Goal: Task Accomplishment & Management: Use online tool/utility

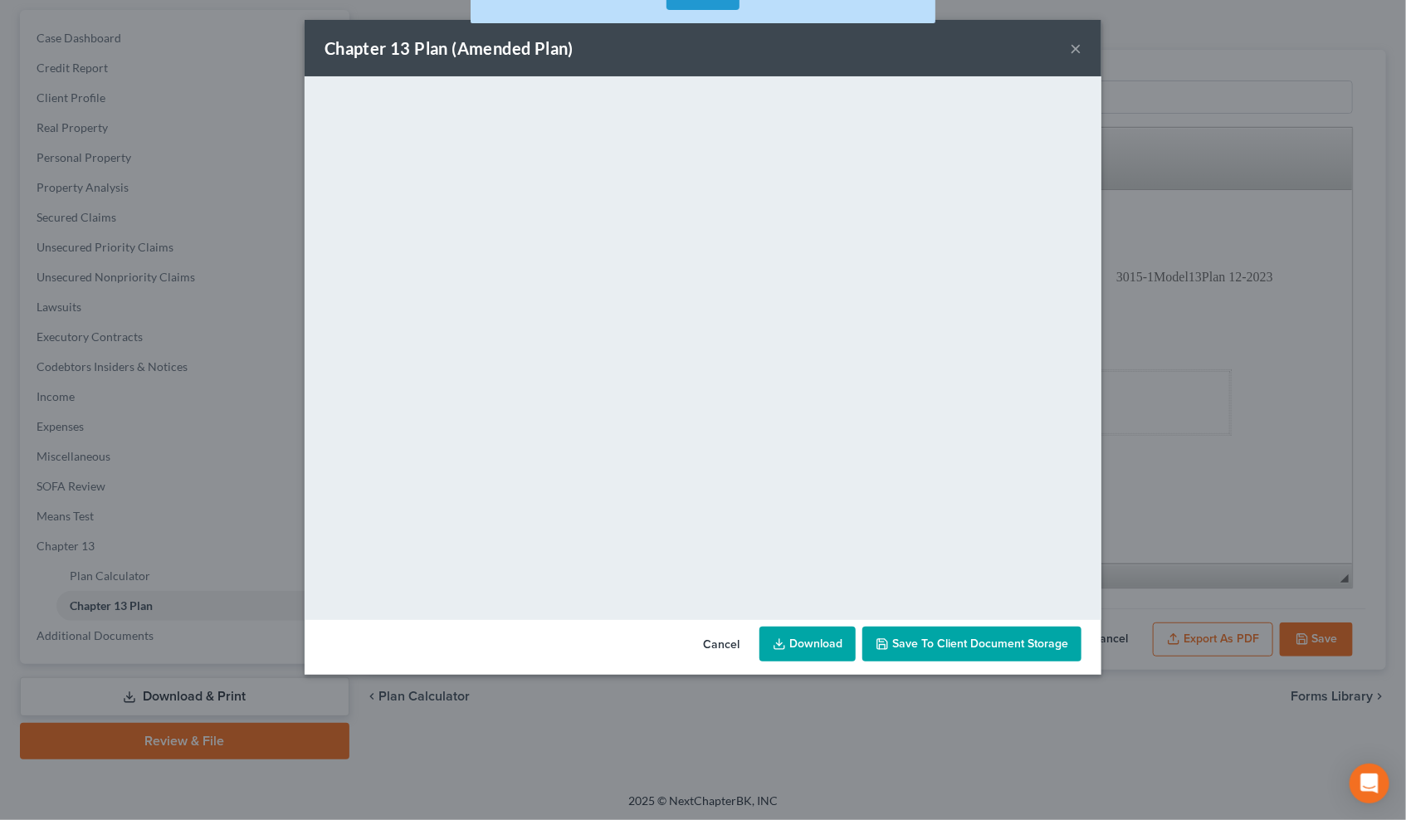
click at [1074, 46] on button "×" at bounding box center [1076, 48] width 12 height 20
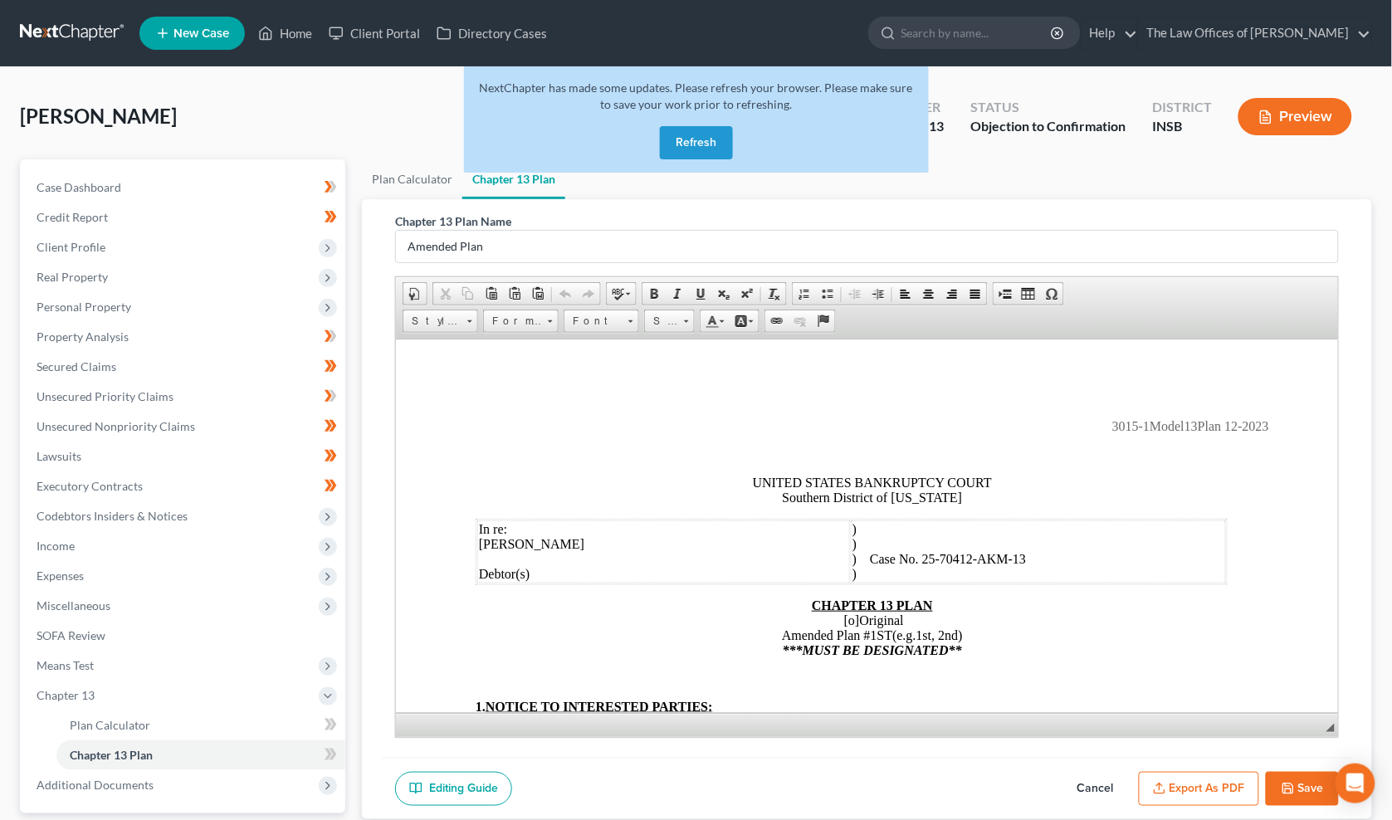
click at [79, 37] on link at bounding box center [73, 33] width 106 height 30
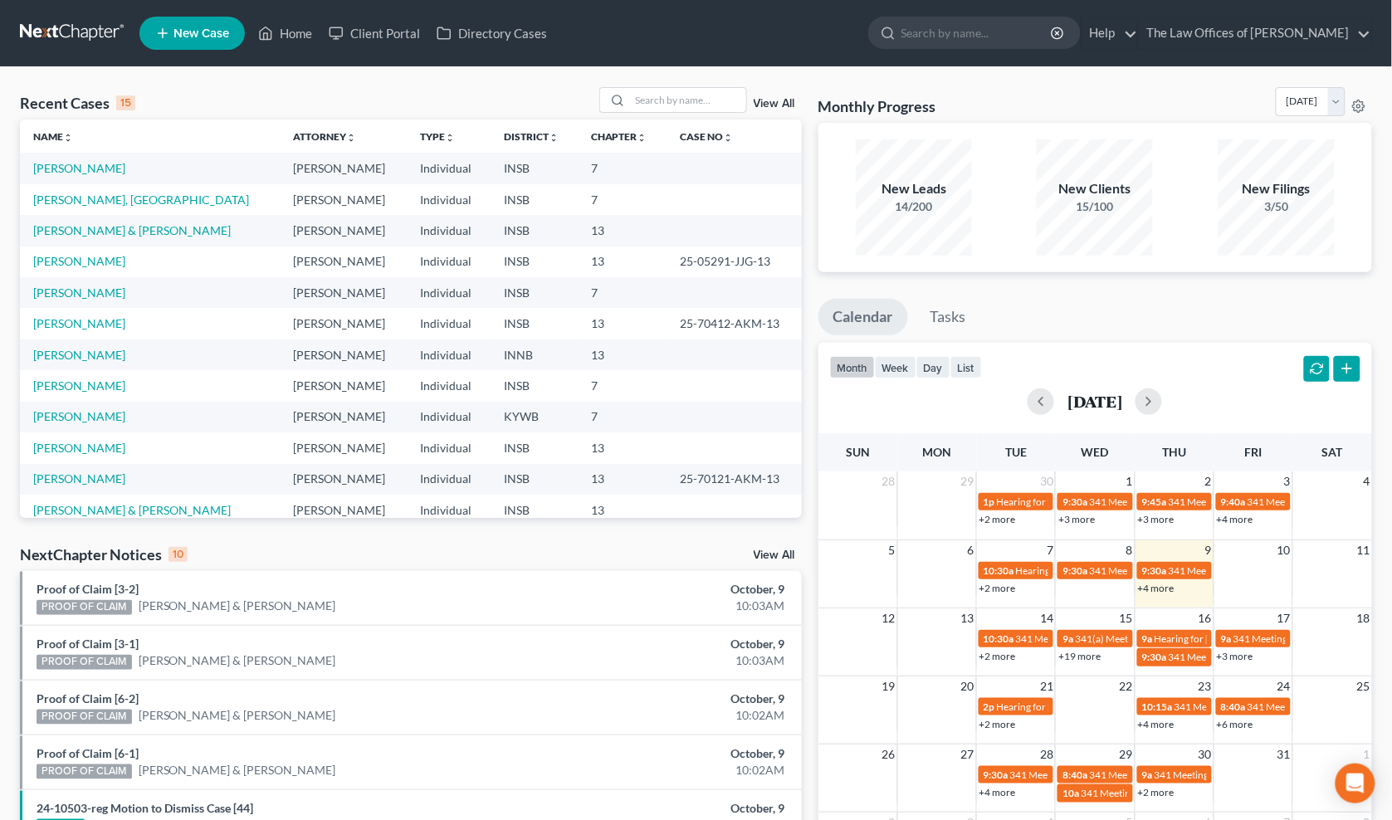
click at [186, 105] on div "Recent Cases 15 View All" at bounding box center [411, 103] width 782 height 32
click at [654, 106] on input "search" at bounding box center [688, 100] width 116 height 24
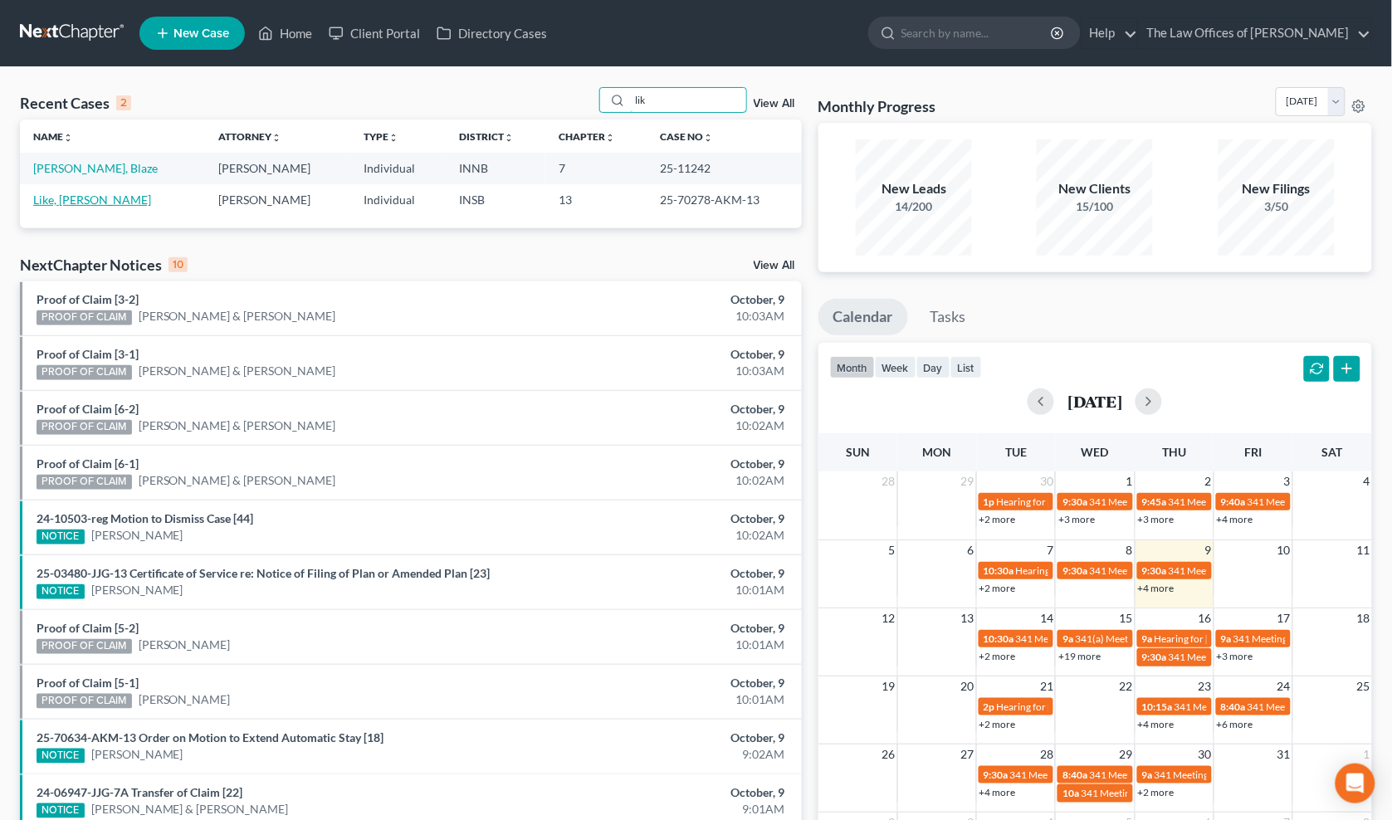
type input "lik"
click at [62, 198] on link "Like, [PERSON_NAME]" at bounding box center [92, 200] width 118 height 14
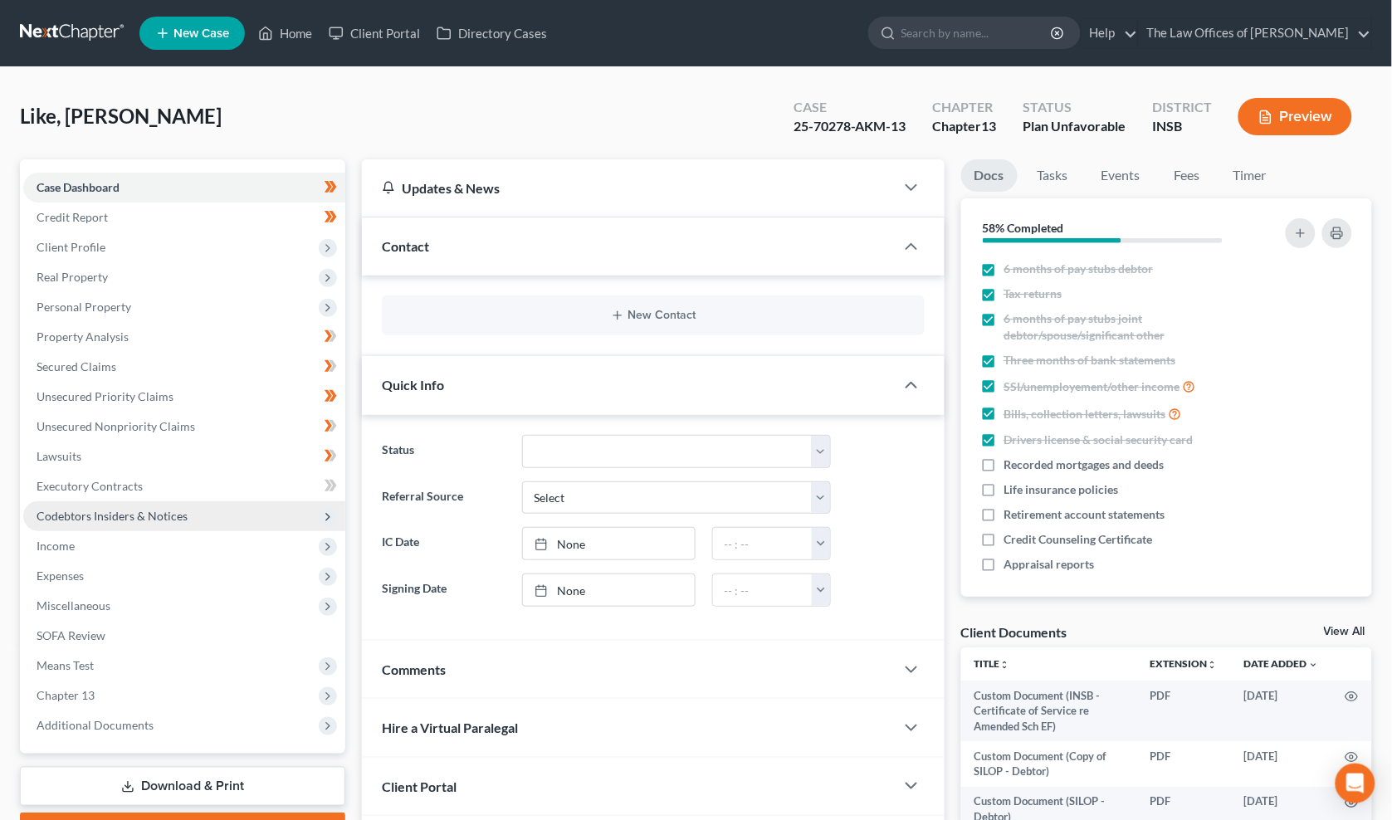
scroll to position [122, 0]
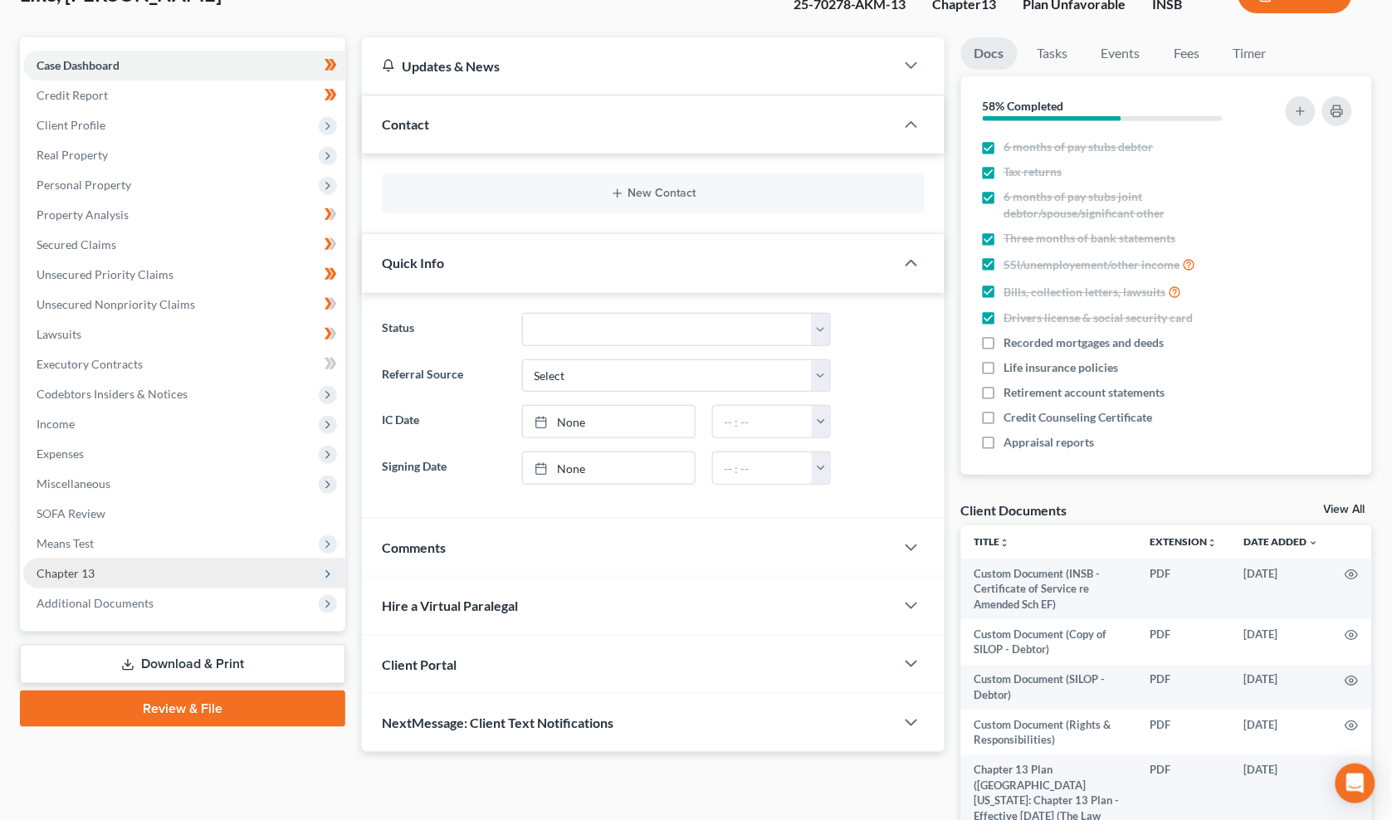
click at [104, 568] on span "Chapter 13" at bounding box center [184, 574] width 322 height 30
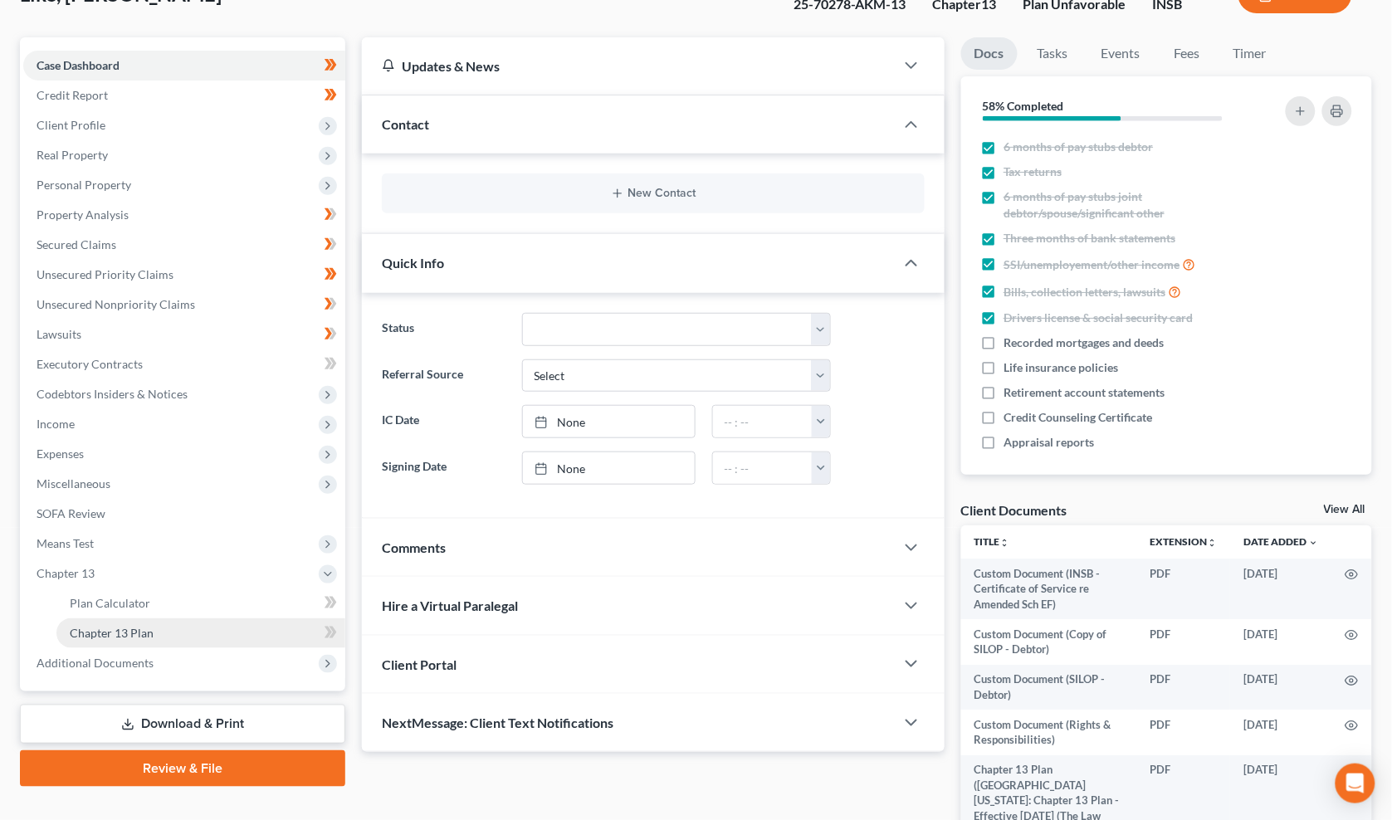
click at [143, 627] on span "Chapter 13 Plan" at bounding box center [112, 633] width 84 height 14
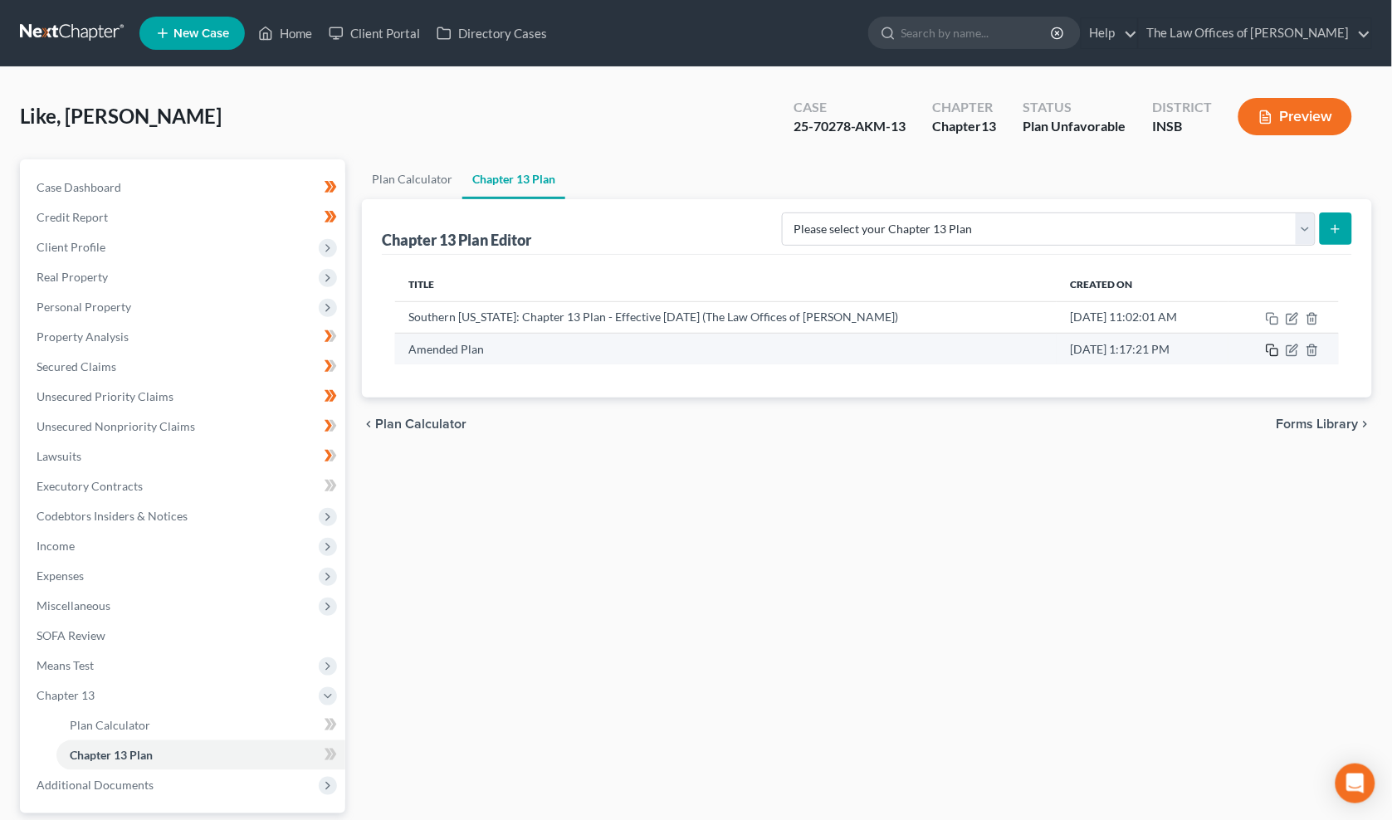
click at [1275, 354] on rect "button" at bounding box center [1274, 352] width 7 height 7
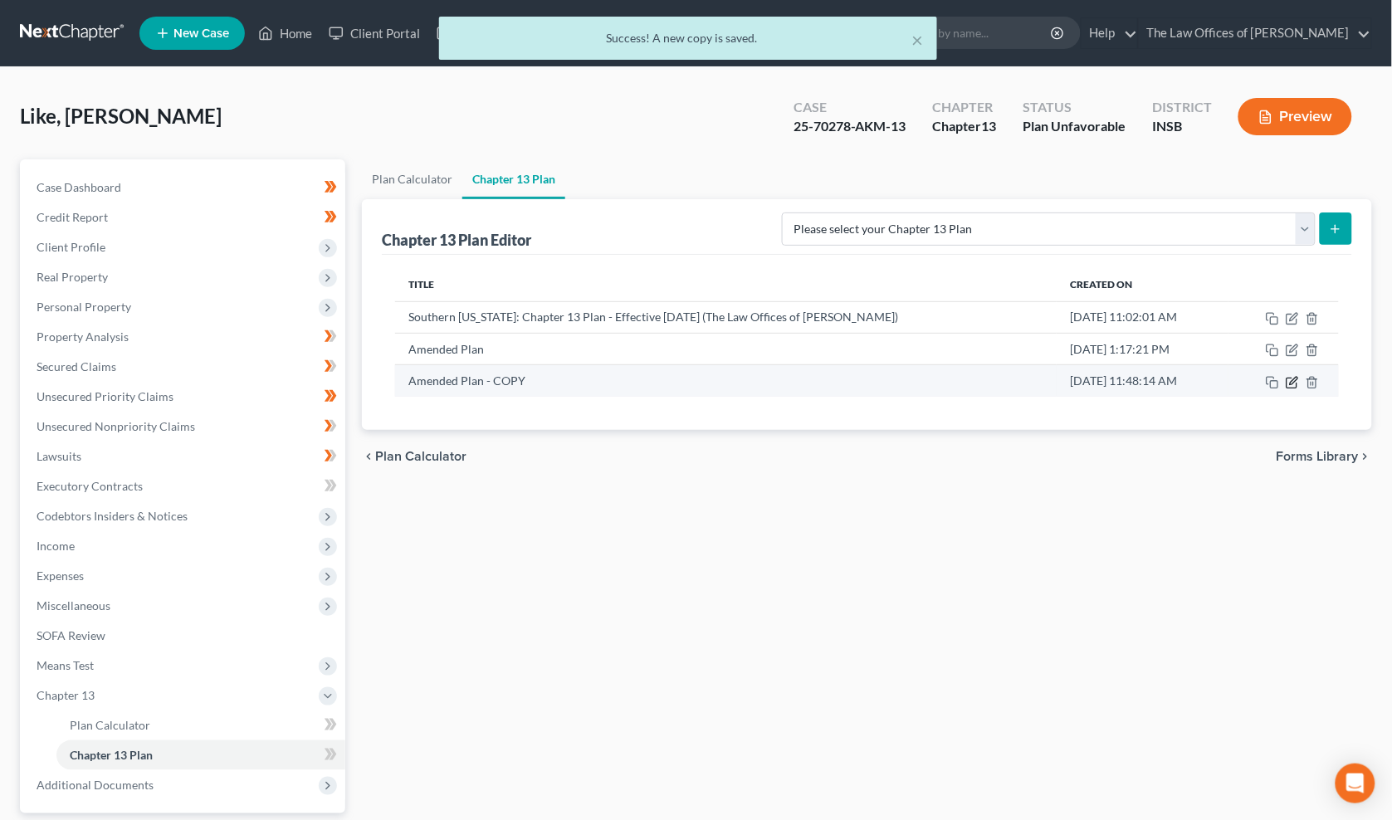
click at [1293, 383] on icon "button" at bounding box center [1291, 382] width 13 height 13
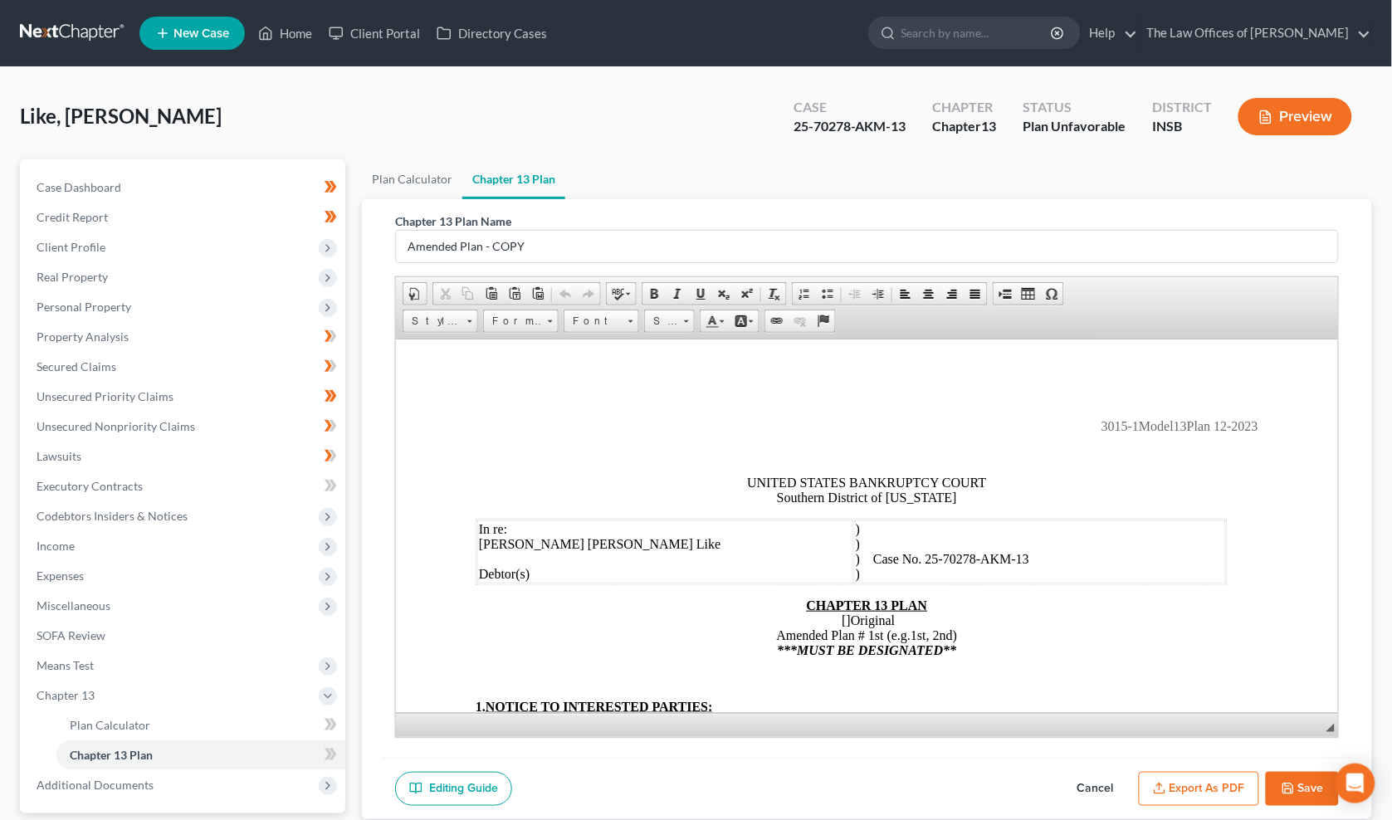
click at [799, 432] on p "3015-1Model13Plan 12-2023" at bounding box center [867, 425] width 783 height 15
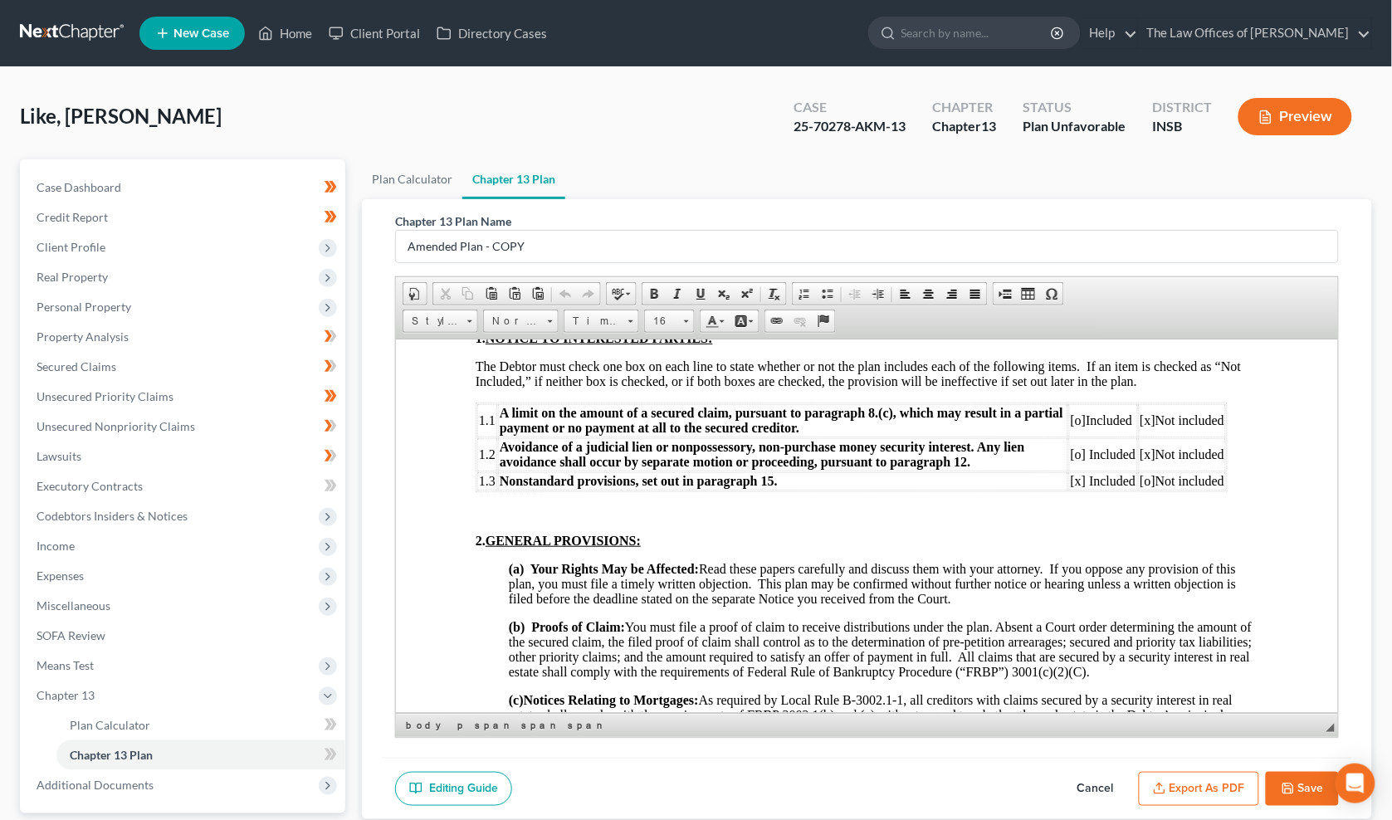
scroll to position [676, 0]
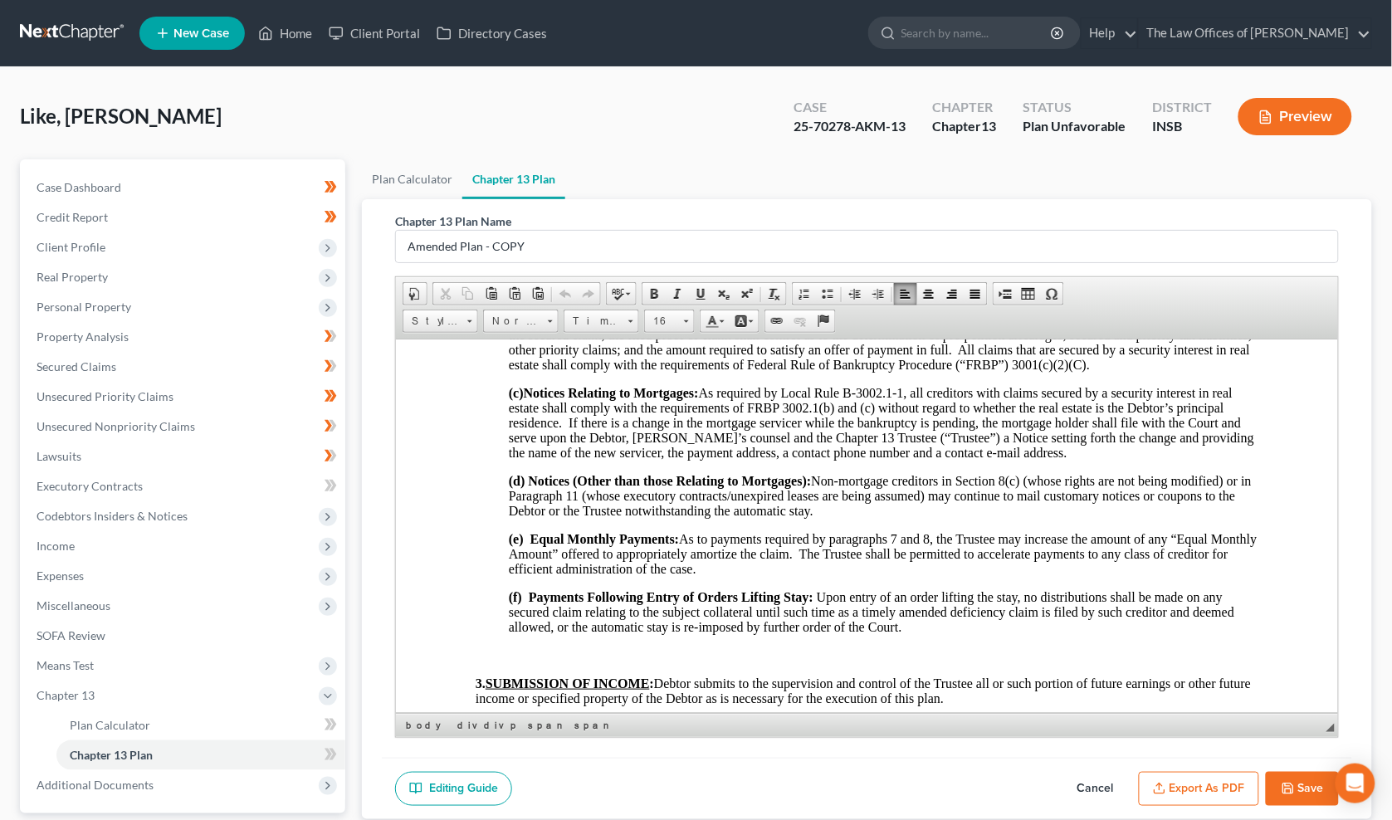
click at [574, 517] on span "(d) Notices (Other than those Relating to Mortgages):​ Non-mortgage creditors i…" at bounding box center [880, 495] width 743 height 44
click at [920, 503] on span "(d) Notices (Other than those Relating to Mortgages):​ Non-mortgage creditors i…" at bounding box center [880, 495] width 743 height 44
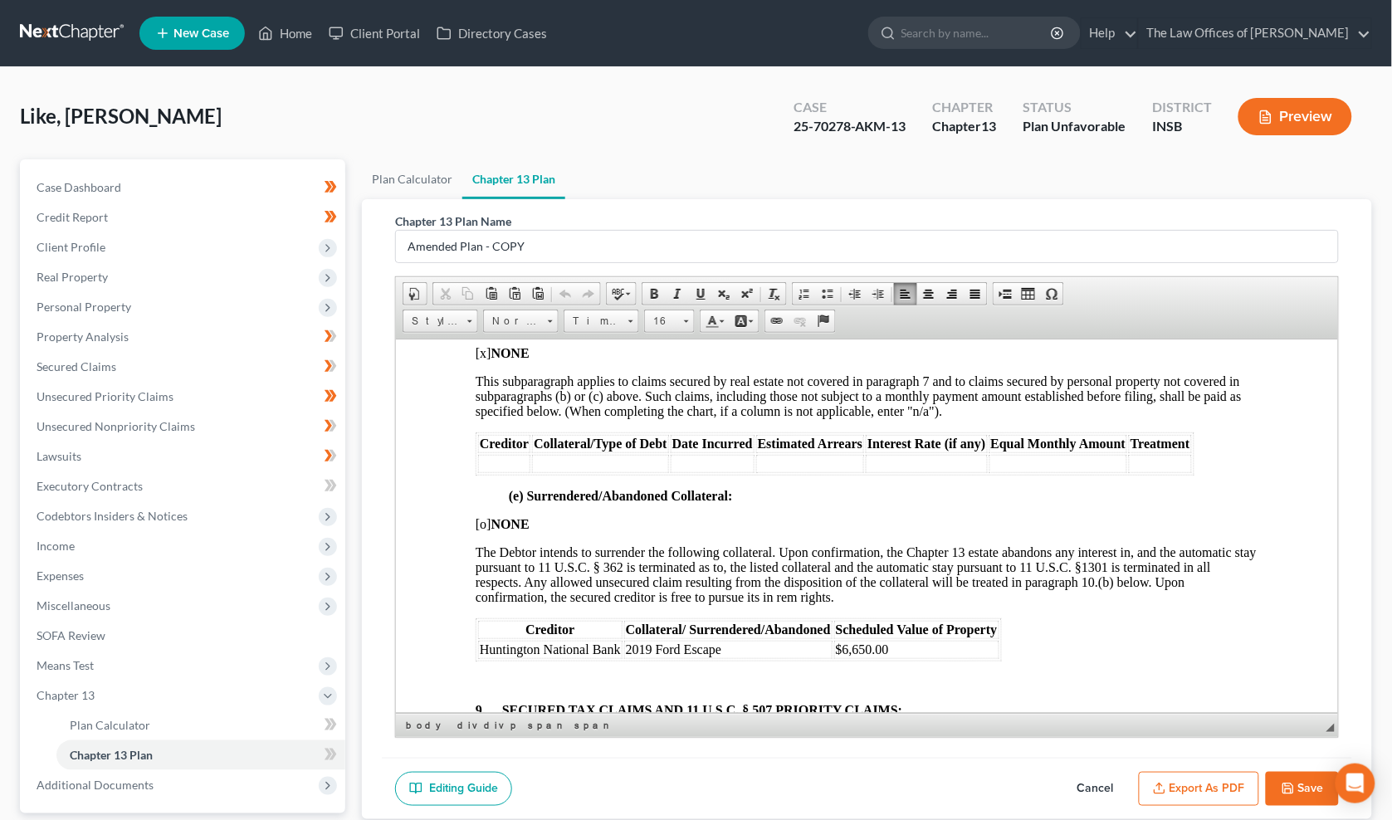
scroll to position [3134, 0]
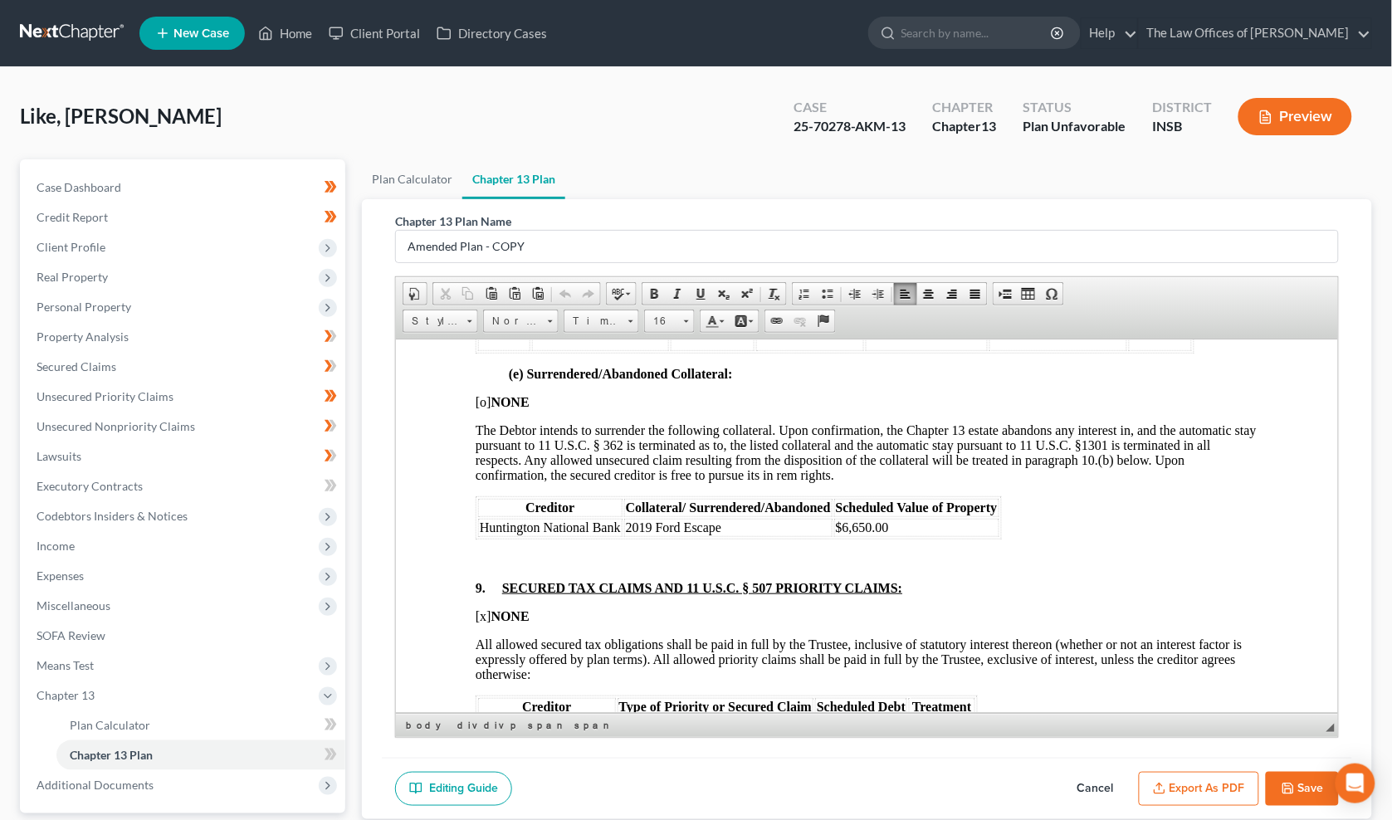
click at [955, 536] on td "$6,650.00" at bounding box center [916, 527] width 165 height 18
click at [912, 536] on td "$6,650.00" at bounding box center [916, 527] width 165 height 18
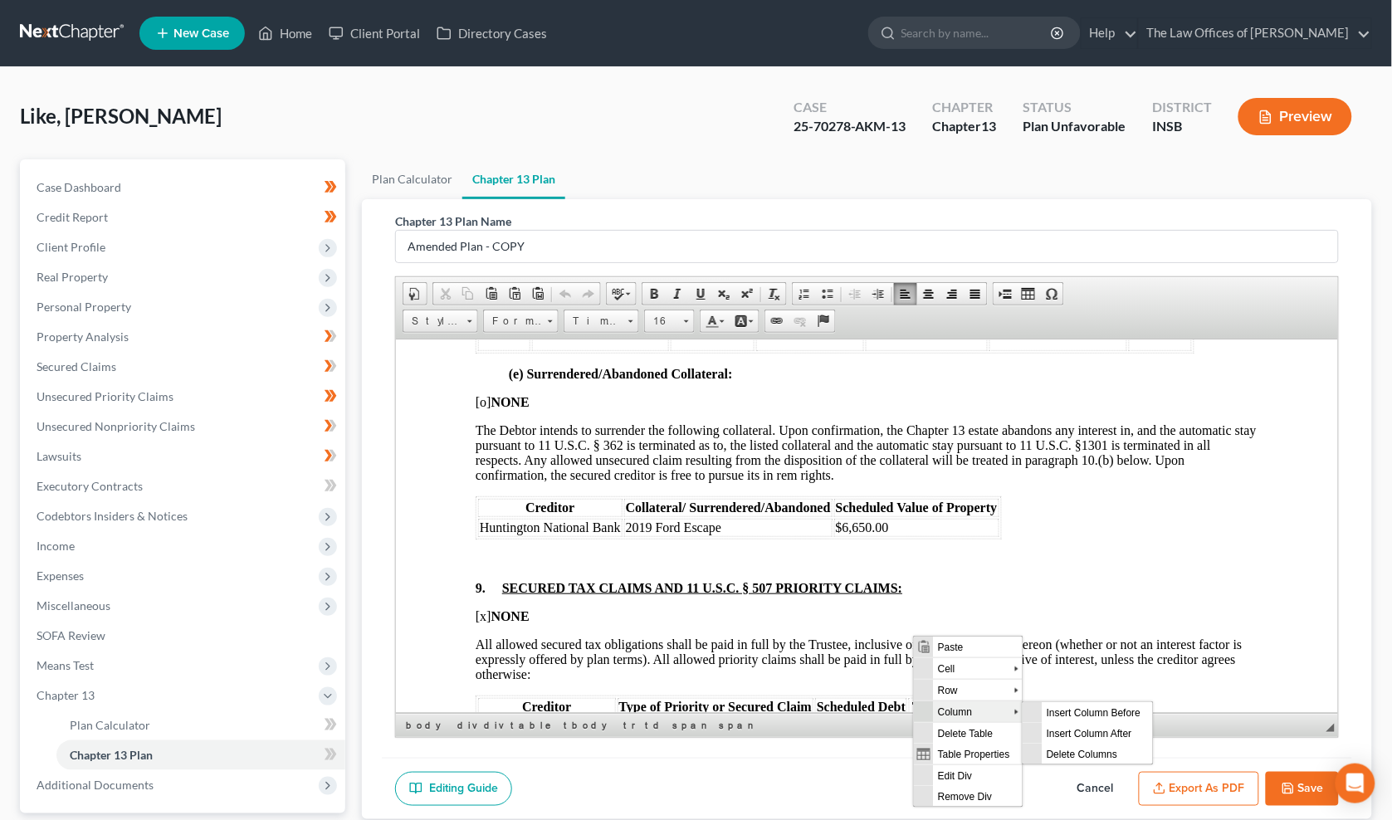
scroll to position [0, 0]
click at [1050, 710] on span "Insert Row After" at bounding box center [1090, 710] width 96 height 21
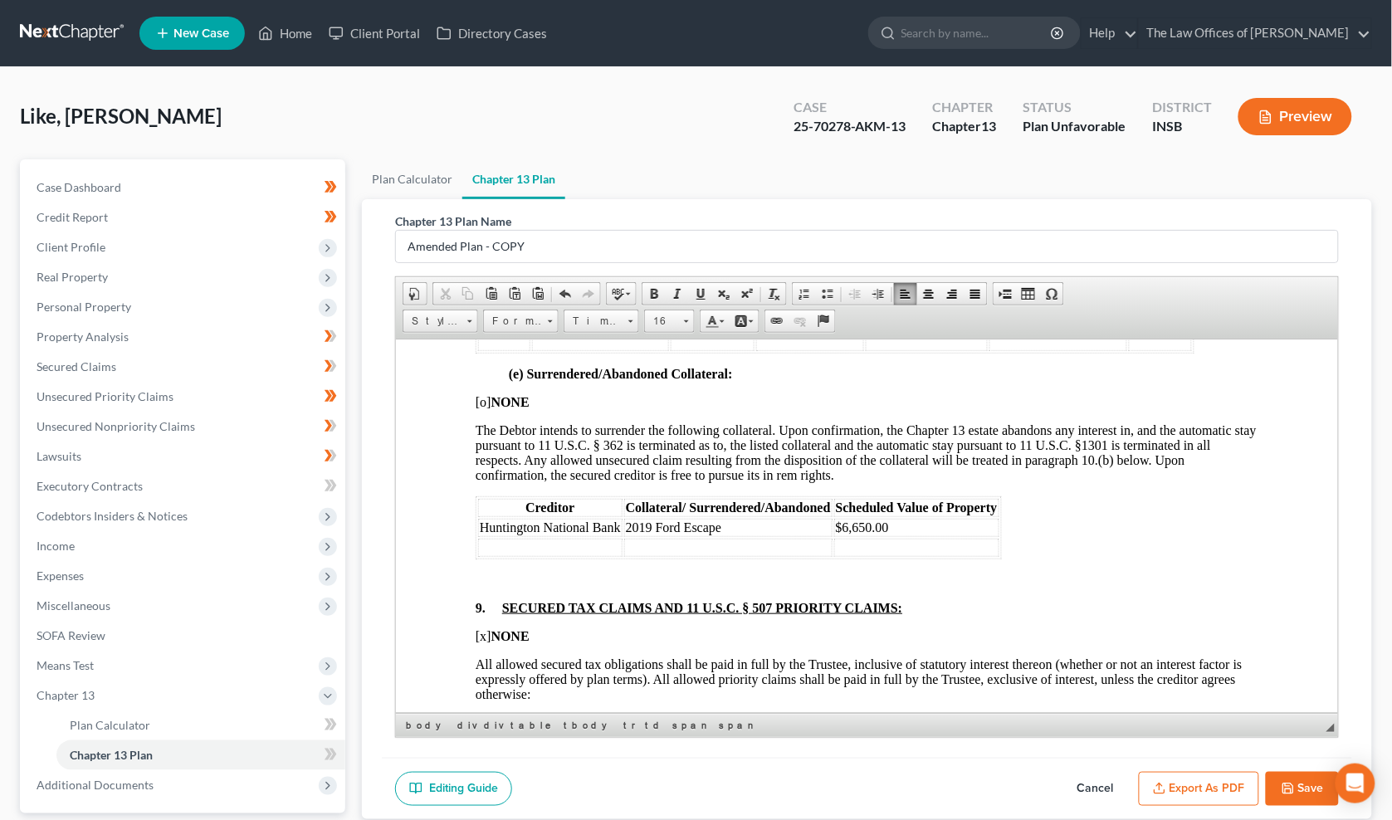
scroll to position [3257, 0]
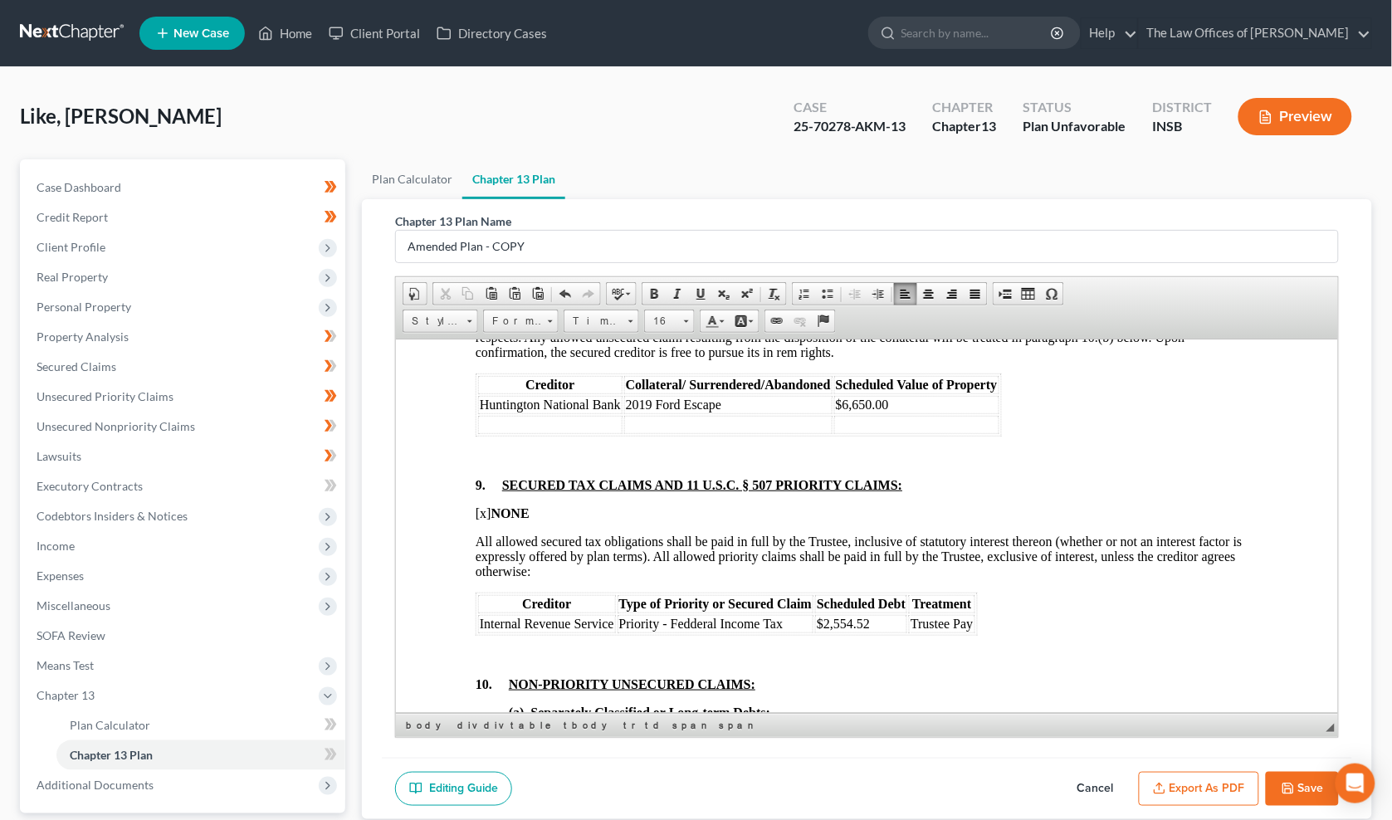
click at [540, 433] on td at bounding box center [550, 424] width 144 height 18
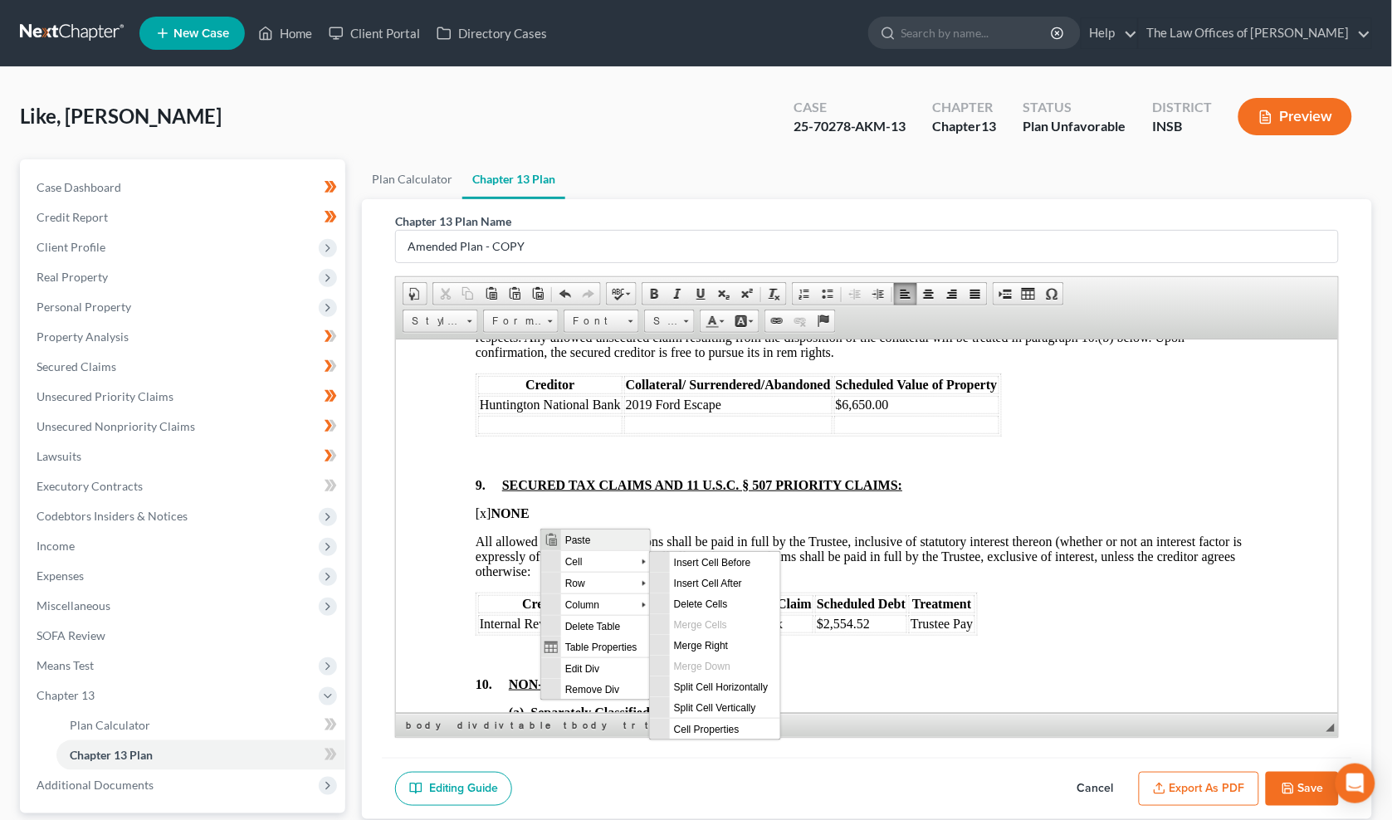
click at [581, 540] on span "Paste" at bounding box center [604, 539] width 89 height 21
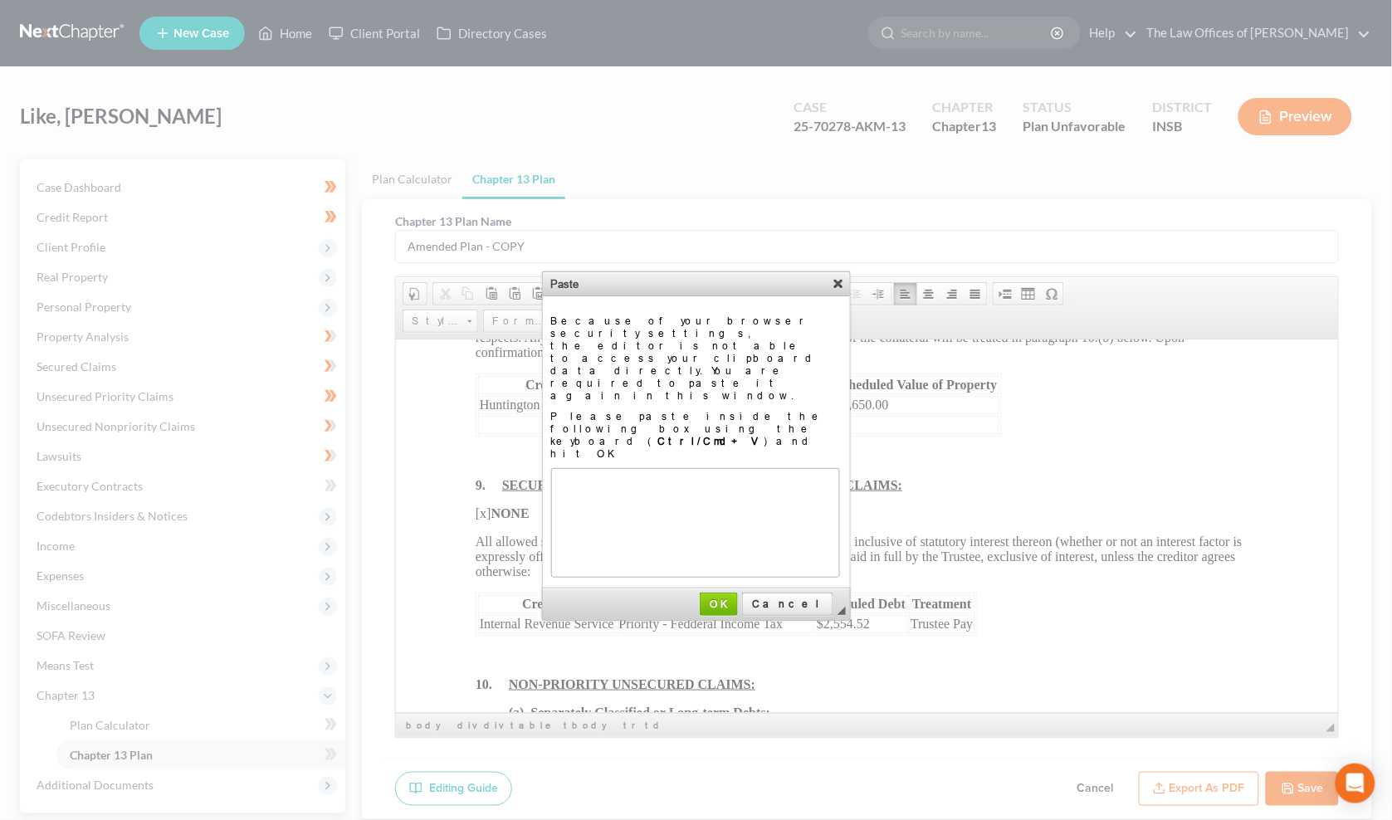
click at [830, 283] on link "X" at bounding box center [838, 283] width 17 height 17
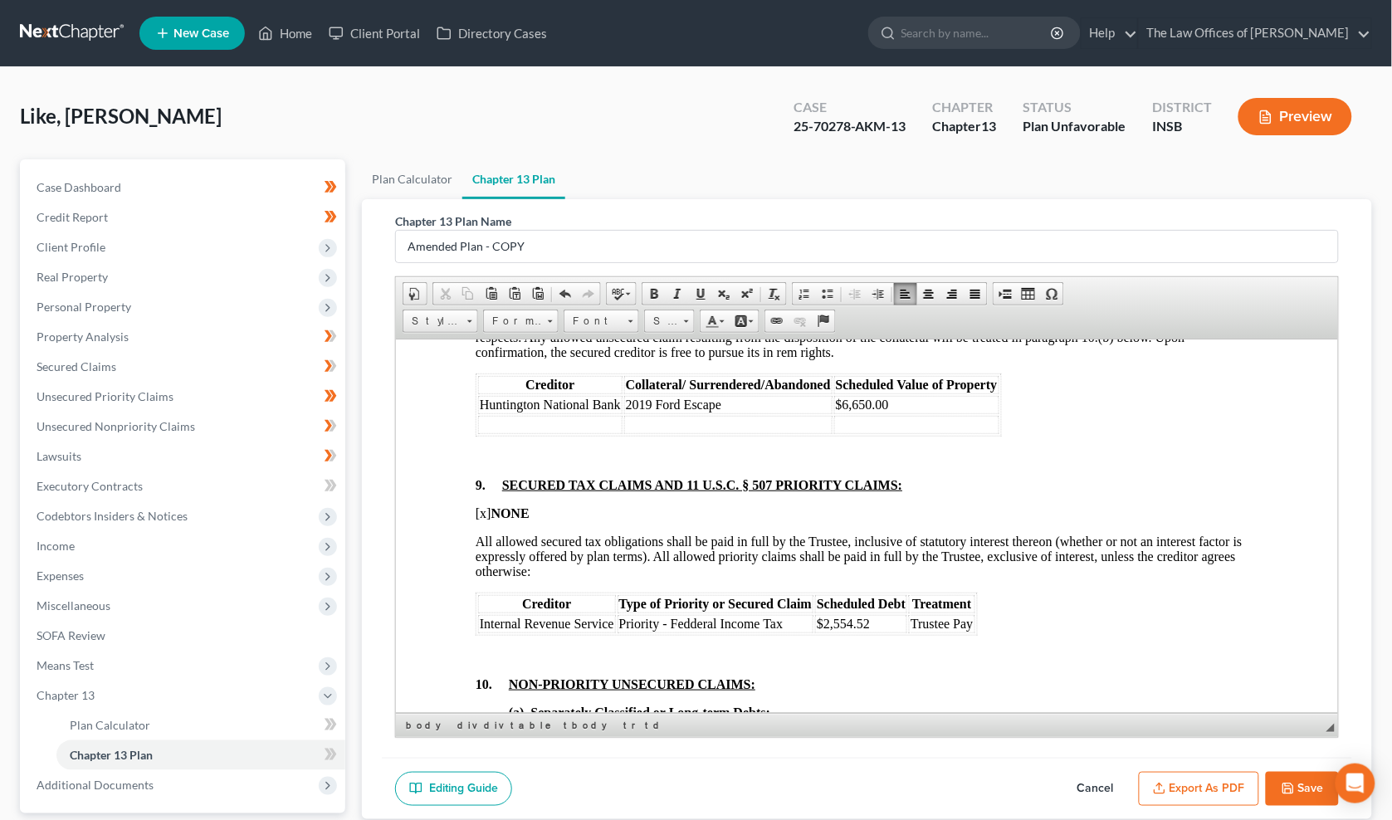
click at [506, 433] on td at bounding box center [550, 424] width 144 height 18
click at [707, 433] on td at bounding box center [751, 424] width 208 height 18
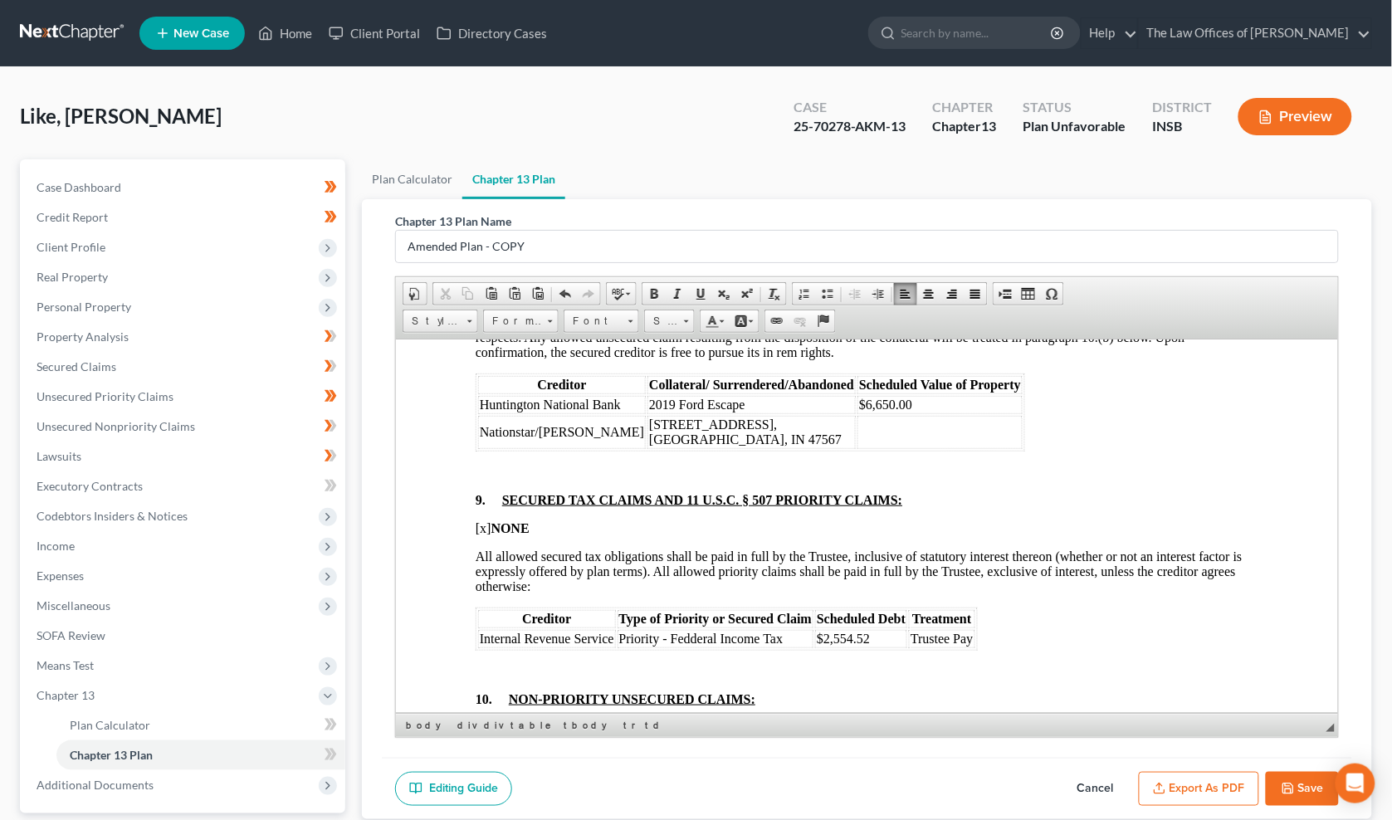
click at [866, 448] on td at bounding box center [939, 431] width 165 height 33
click at [736, 588] on div "8. PAYMENT OF SECURED CLAIMS OTHER THAN CLAIMS TREATED UNDER PARAGRAPH 7: (a) C…" at bounding box center [867, 320] width 783 height 1562
click at [1117, 565] on div "8. PAYMENT OF SECURED CLAIMS OTHER THAN CLAIMS TREATED UNDER PARAGRAPH 7: (a) C…" at bounding box center [867, 320] width 783 height 1562
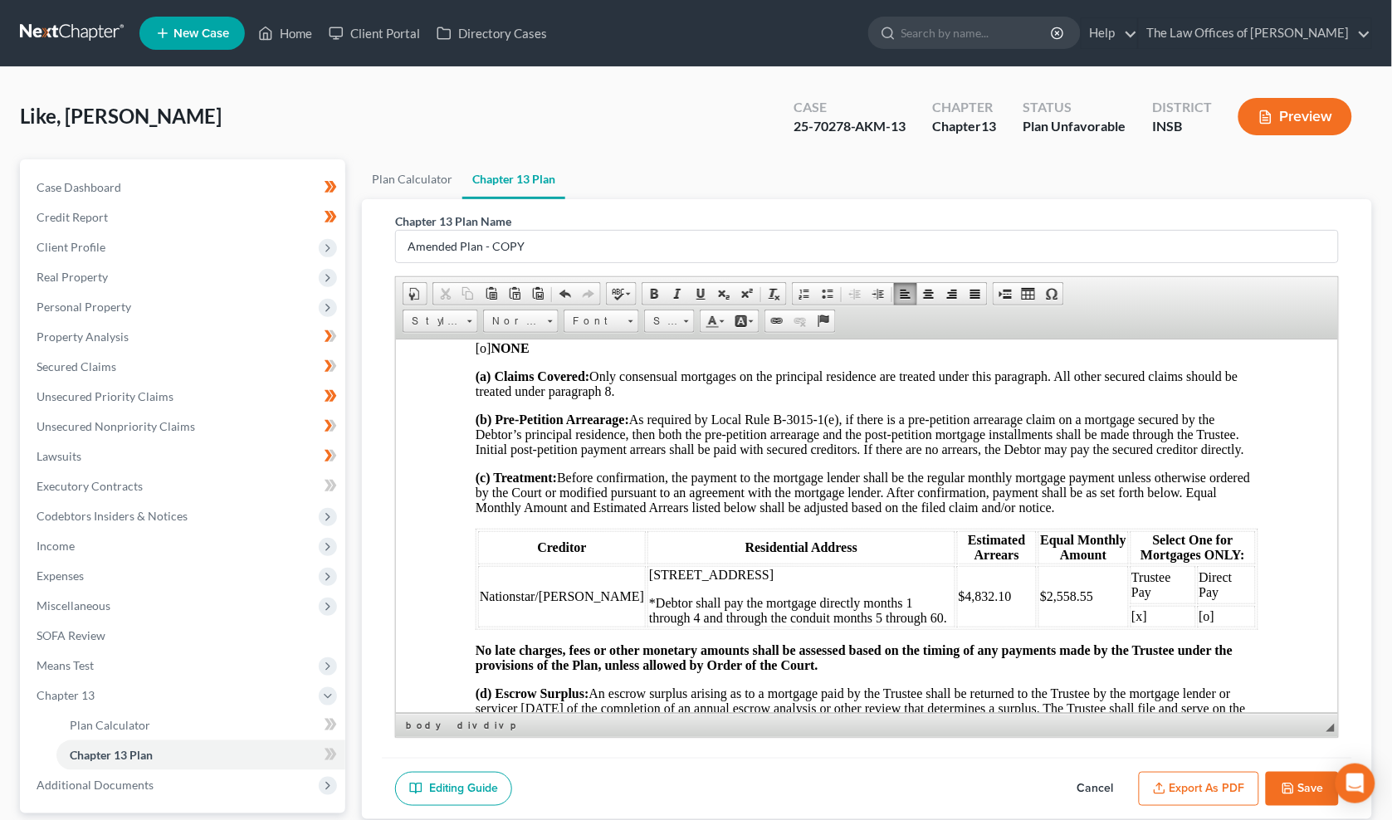
scroll to position [2028, 0]
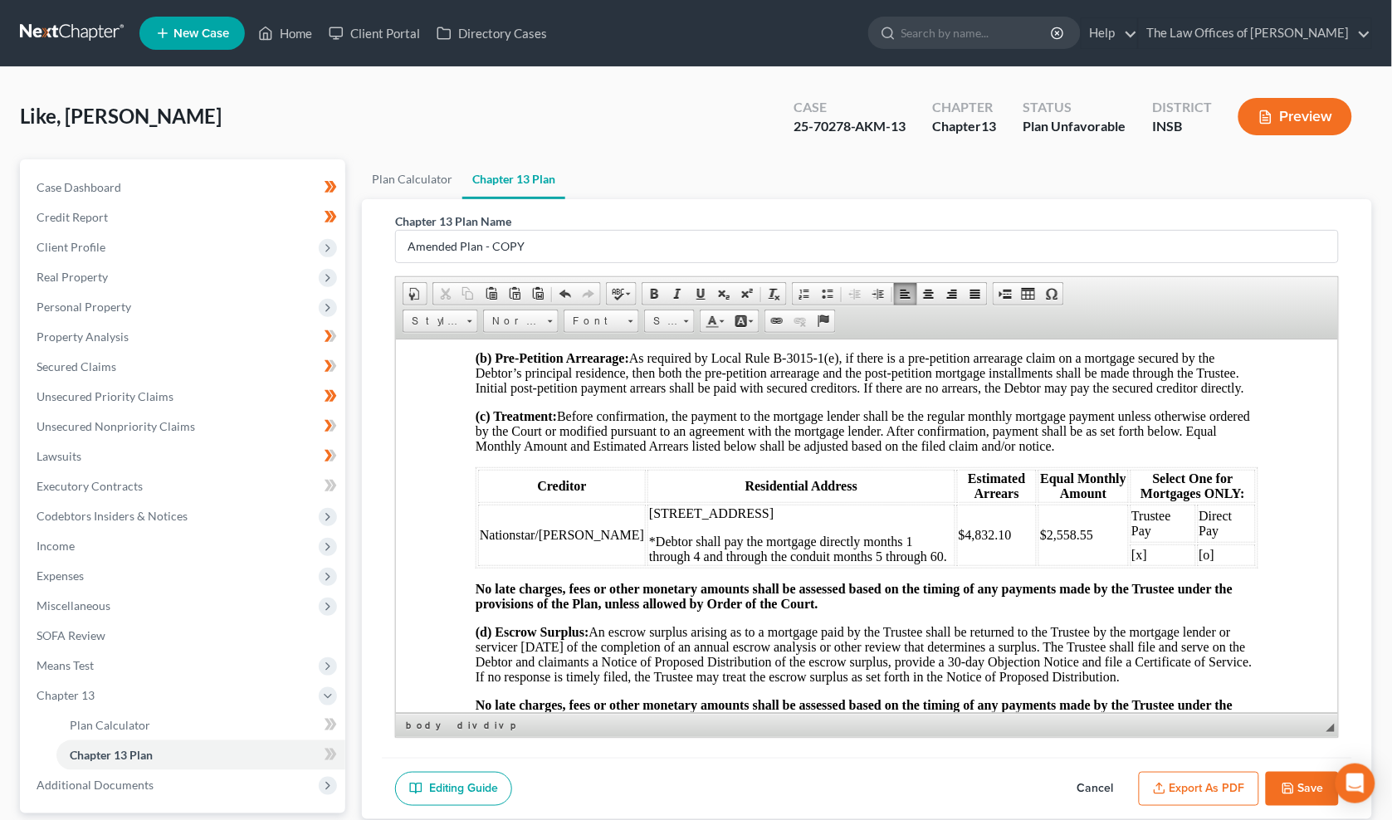
click at [529, 565] on td "Nationstar/Mr Cooper" at bounding box center [562, 534] width 168 height 61
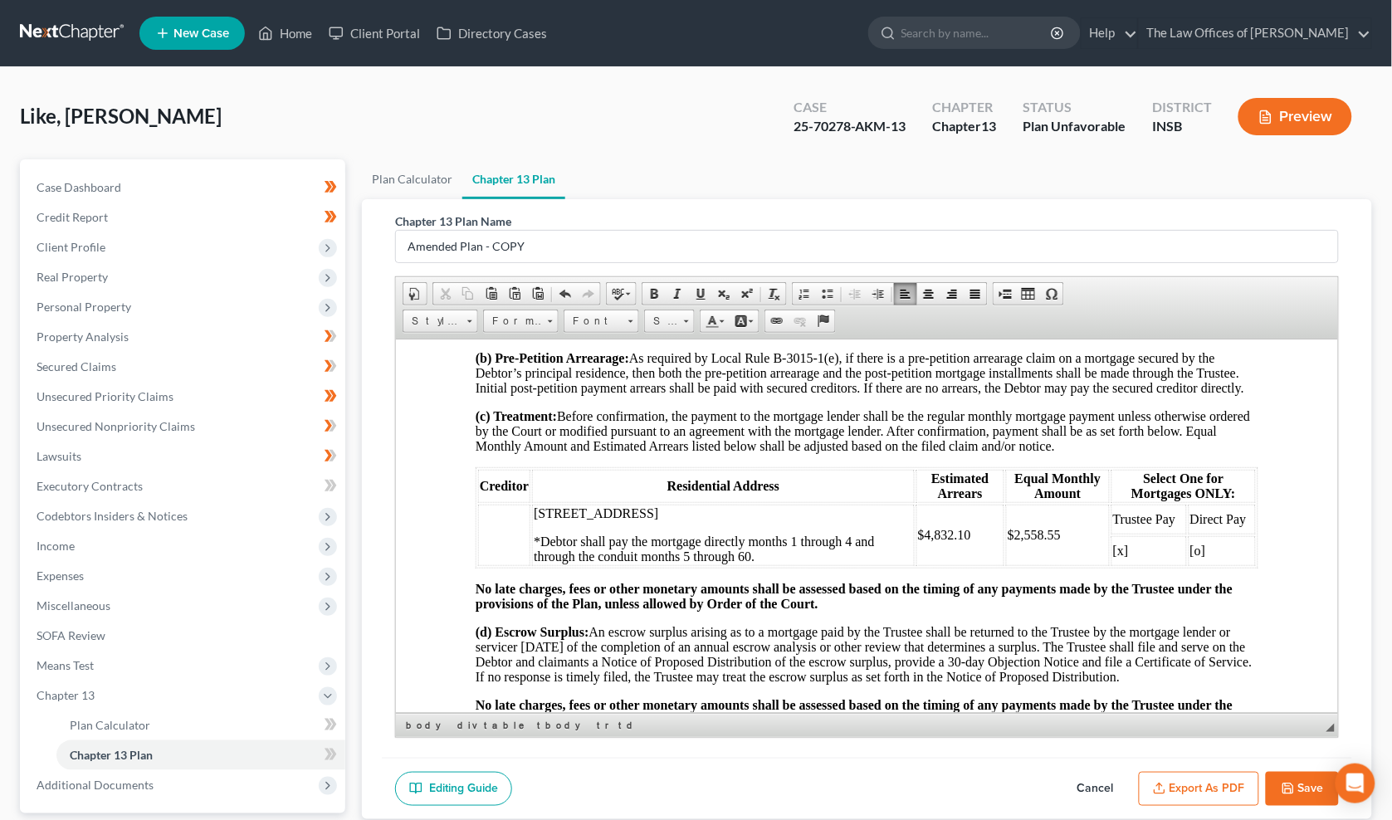
click at [605, 563] on p "*Debtor shall pay the mortgage directly months 1 through 4 and through the cond…" at bounding box center [723, 549] width 379 height 30
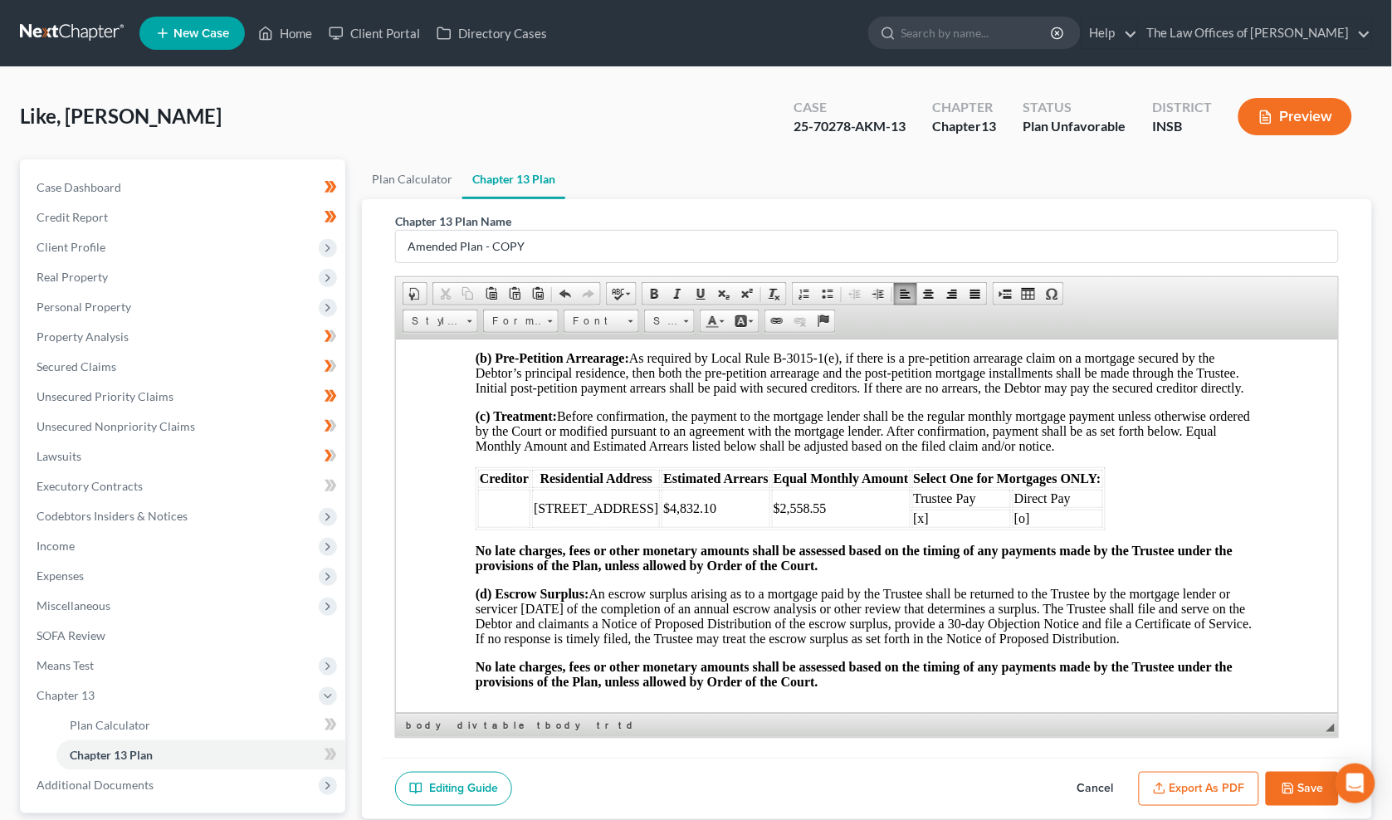
click at [633, 515] on p "5932 N County Rd 275 E, Petersburg, IN 47567" at bounding box center [596, 507] width 124 height 15
click at [706, 527] on td "$4,832.10" at bounding box center [704, 508] width 108 height 38
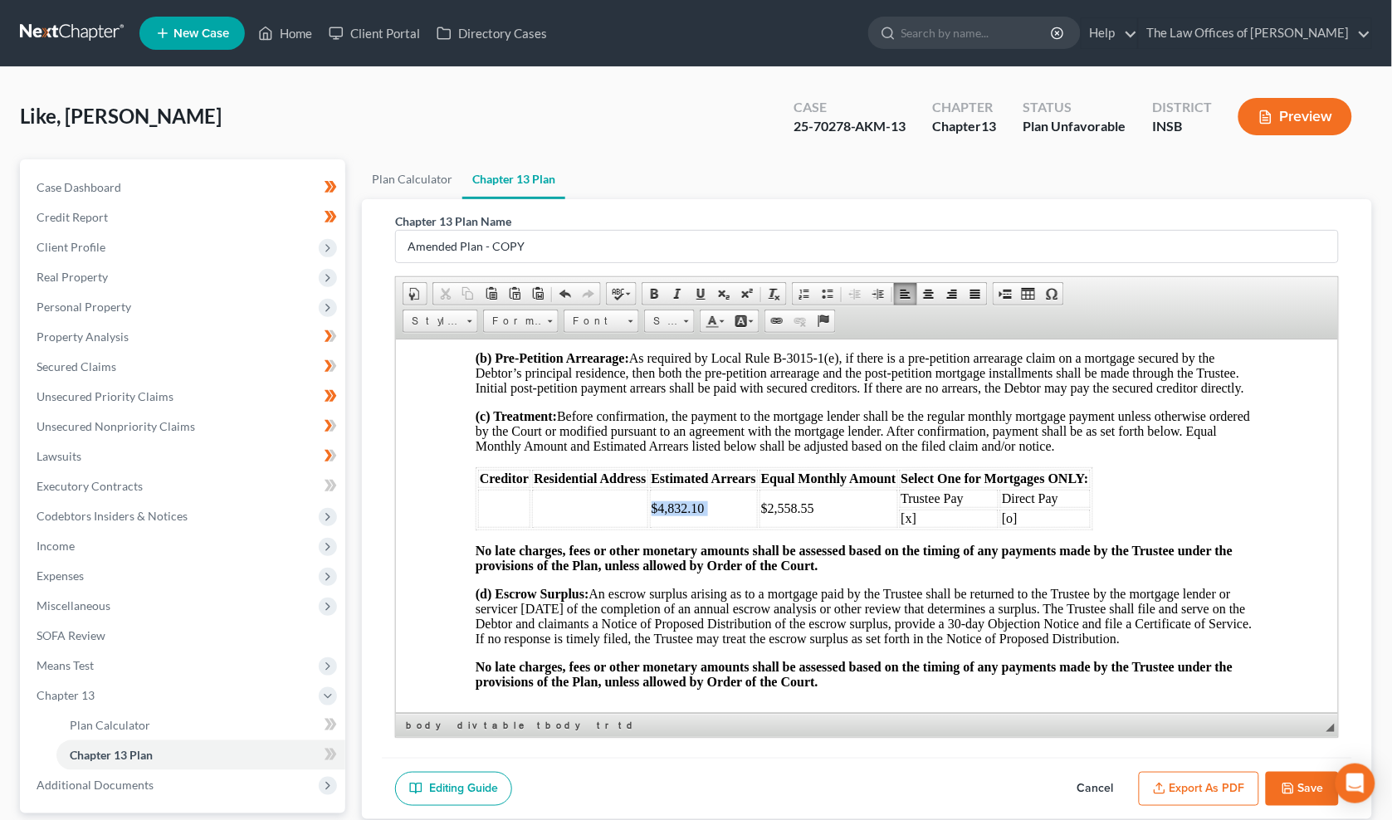
click at [706, 527] on td "$4,832.10" at bounding box center [704, 508] width 108 height 38
click at [781, 527] on td "$2,558.55" at bounding box center [828, 508] width 139 height 38
click at [905, 527] on td "[x]" at bounding box center [950, 518] width 100 height 18
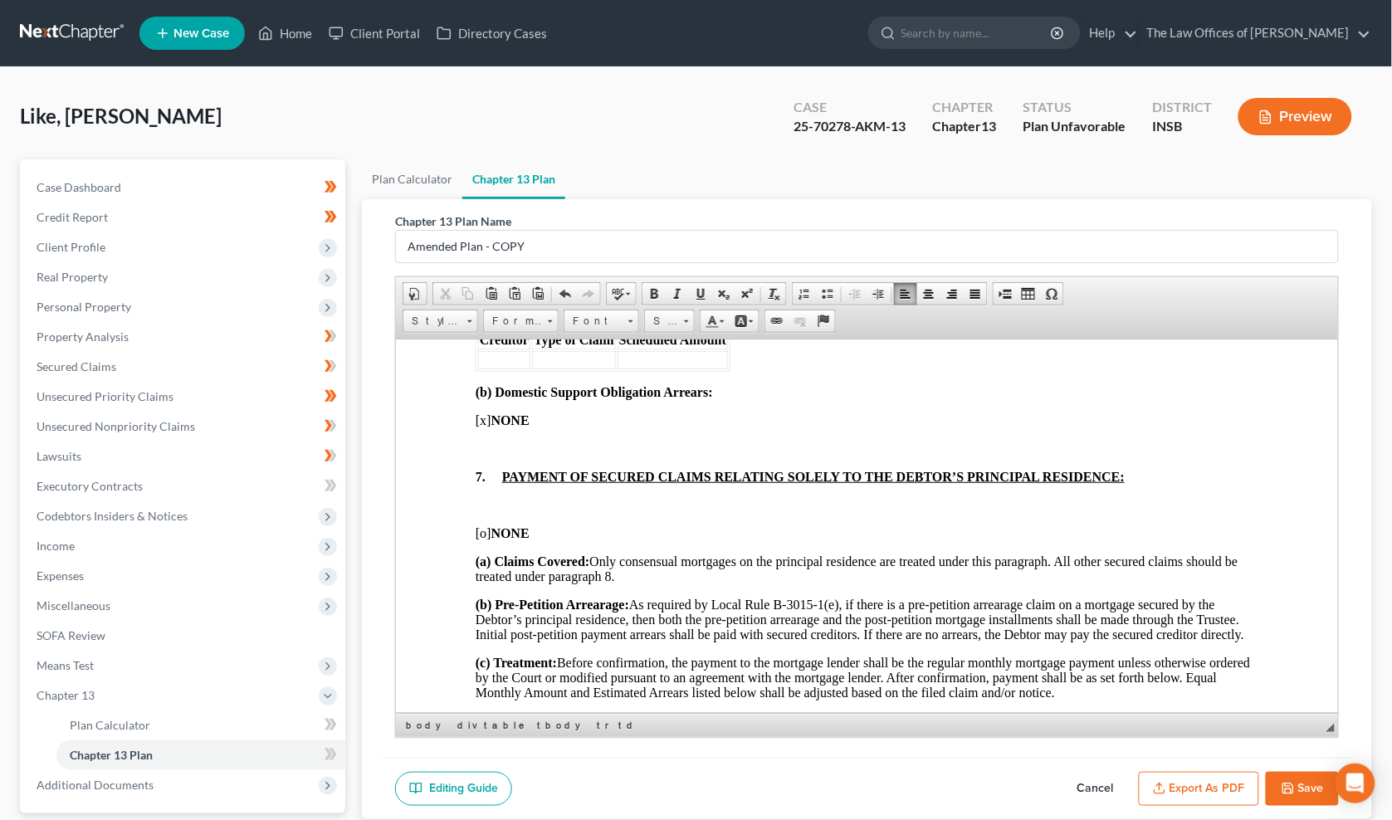
scroll to position [1844, 0]
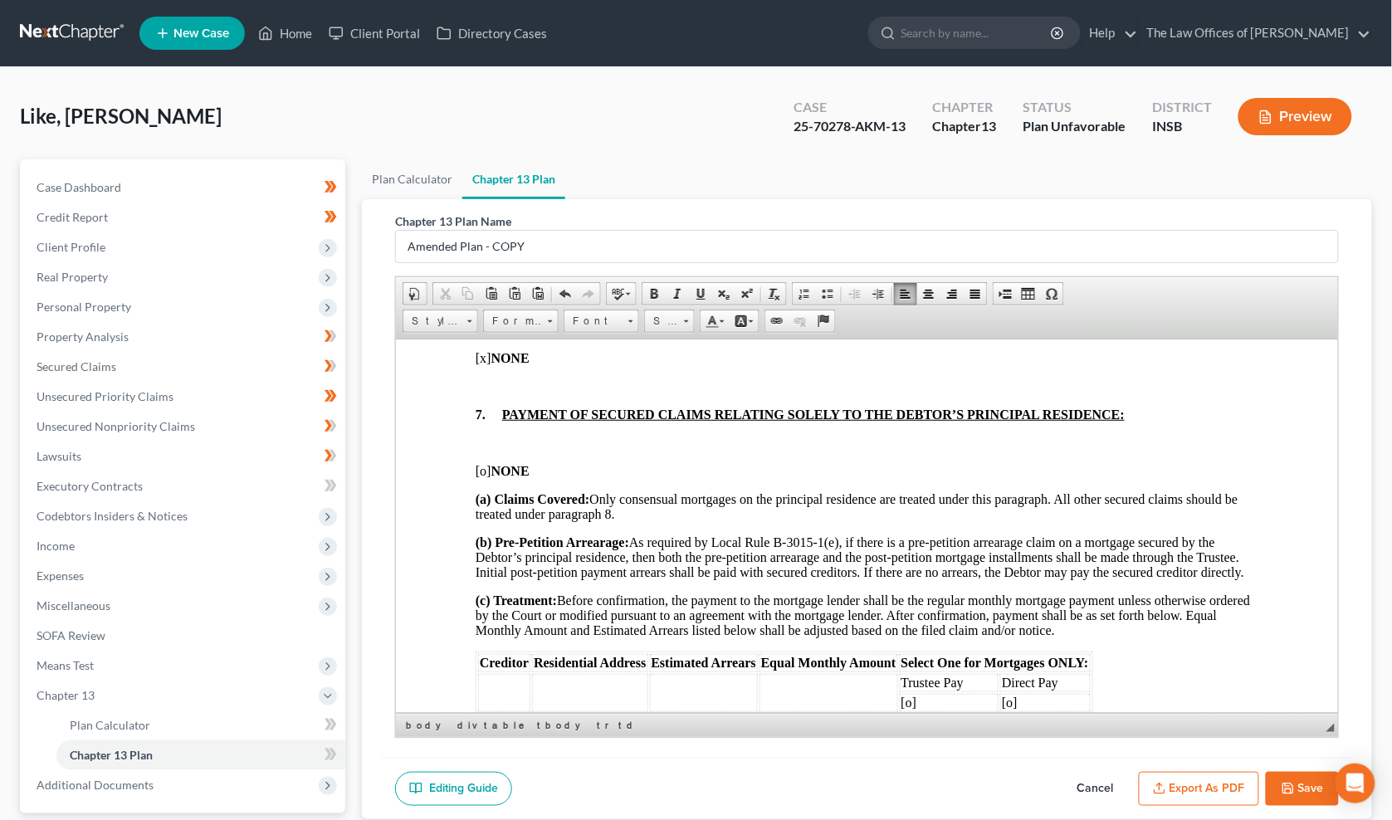
click at [483, 478] on p "[o] NONE" at bounding box center [867, 470] width 783 height 15
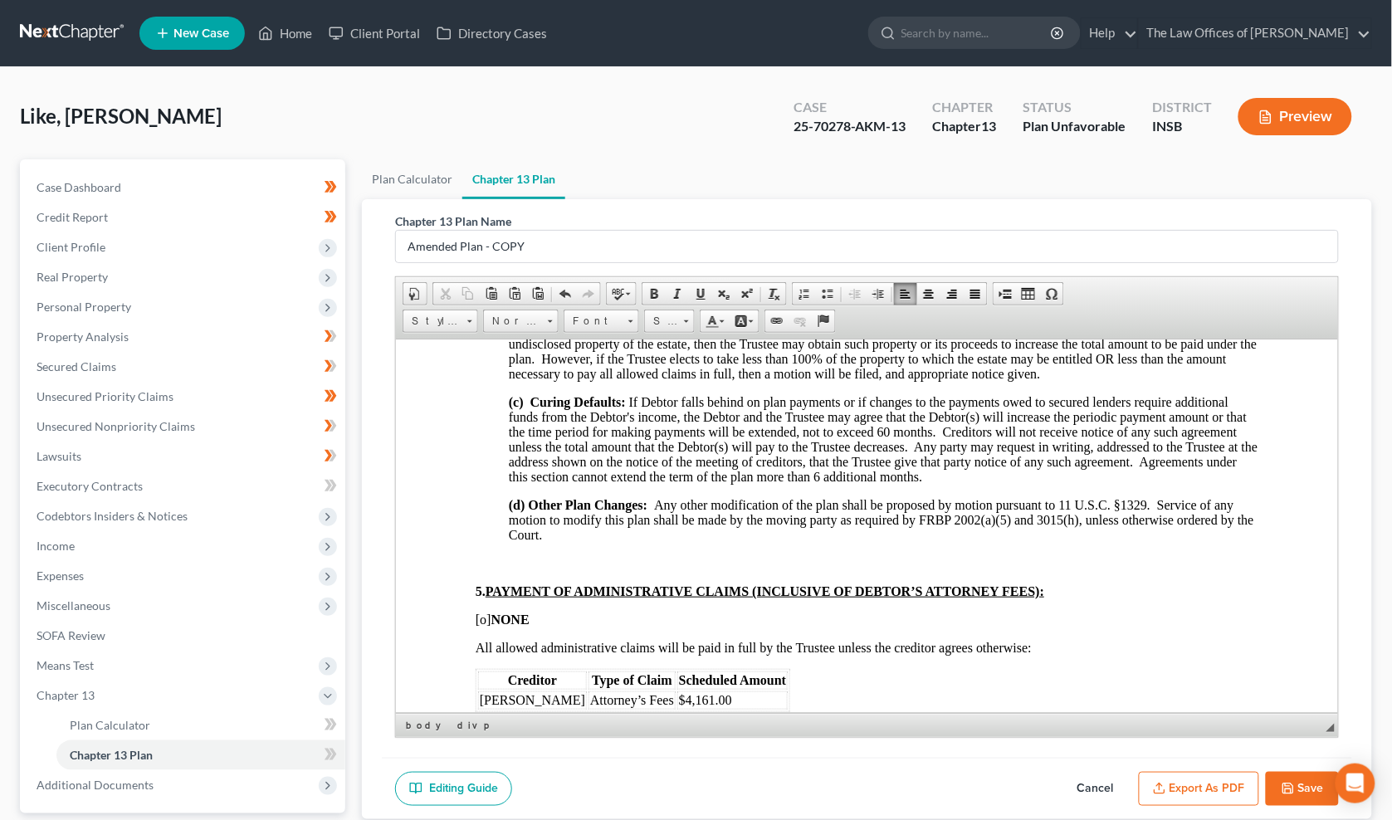
scroll to position [1044, 0]
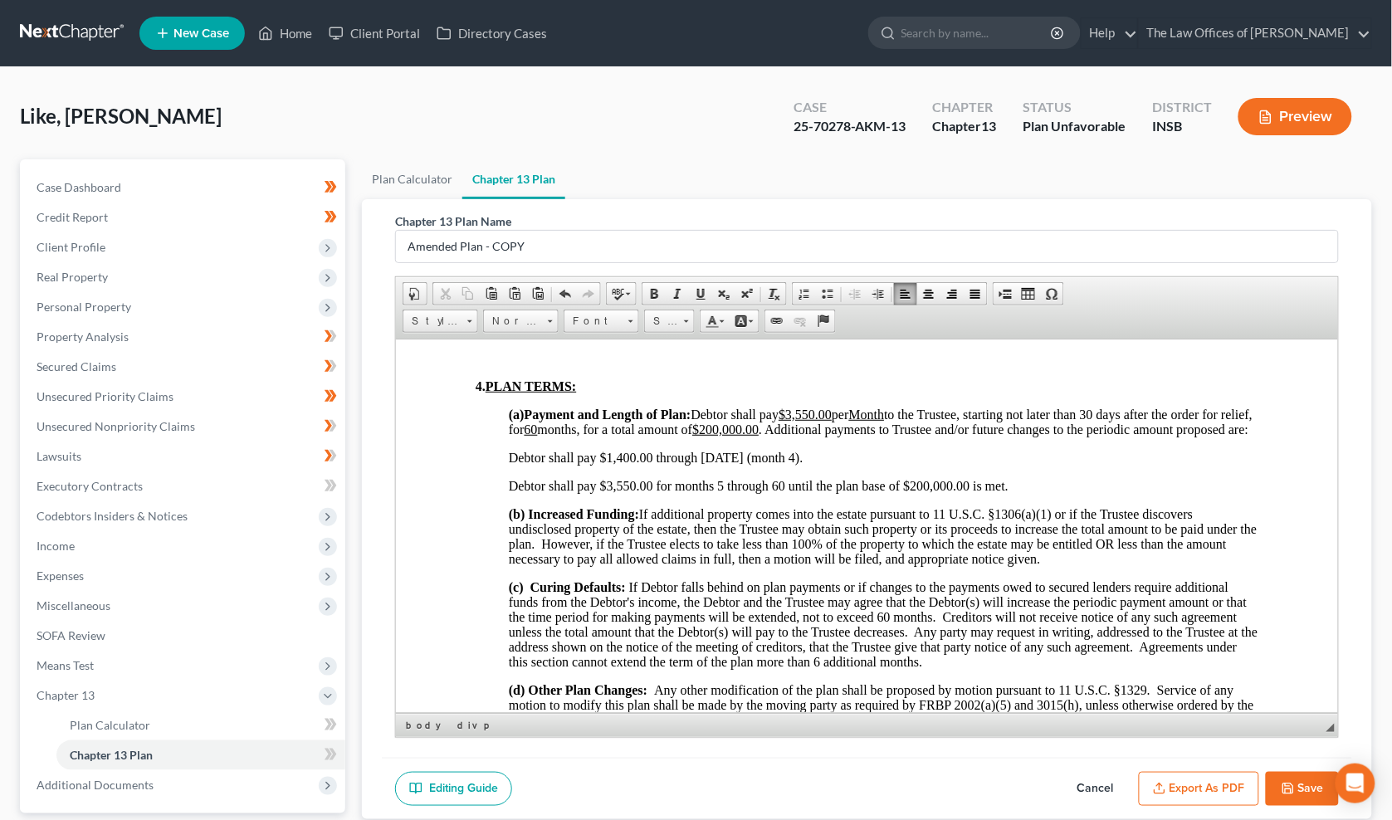
click at [707, 565] on span "(b) Increased Funding: If additional property comes into the estate pursuant to…" at bounding box center [883, 535] width 749 height 59
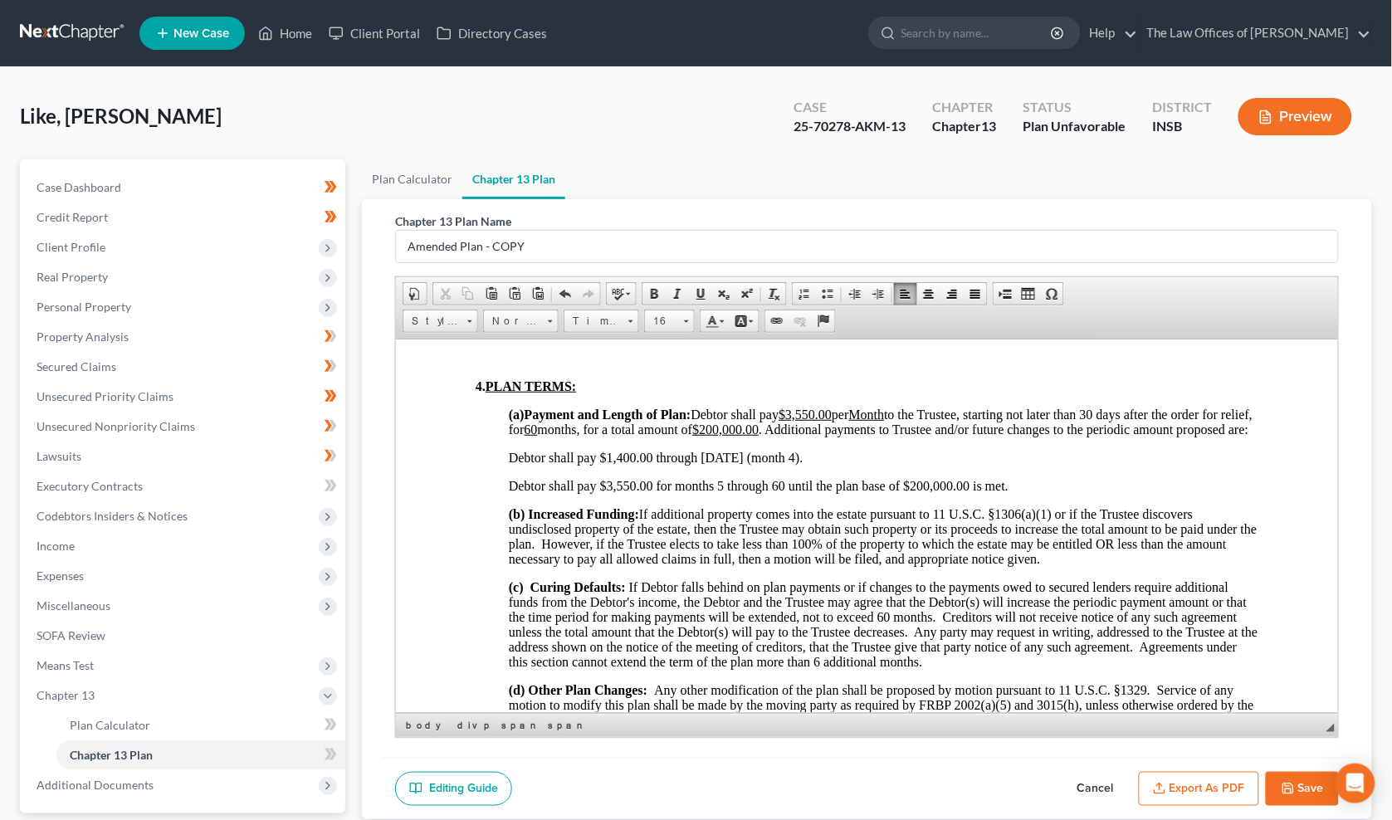
click at [663, 565] on span "(b) Increased Funding: If additional property comes into the estate pursuant to…" at bounding box center [883, 535] width 749 height 59
click at [212, 125] on div "Like, Billy Upgraded Case 25-70278-AKM-13 Chapter Chapter 13 Status Plan Unfavo…" at bounding box center [696, 123] width 1352 height 72
click at [529, 651] on span "If Debtor falls behind on plan payments or if changes to the payments owed to s…" at bounding box center [883, 623] width 749 height 89
click at [677, 565] on span "(b) Increased Funding: If additional property comes into the estate pursuant to…" at bounding box center [883, 535] width 749 height 59
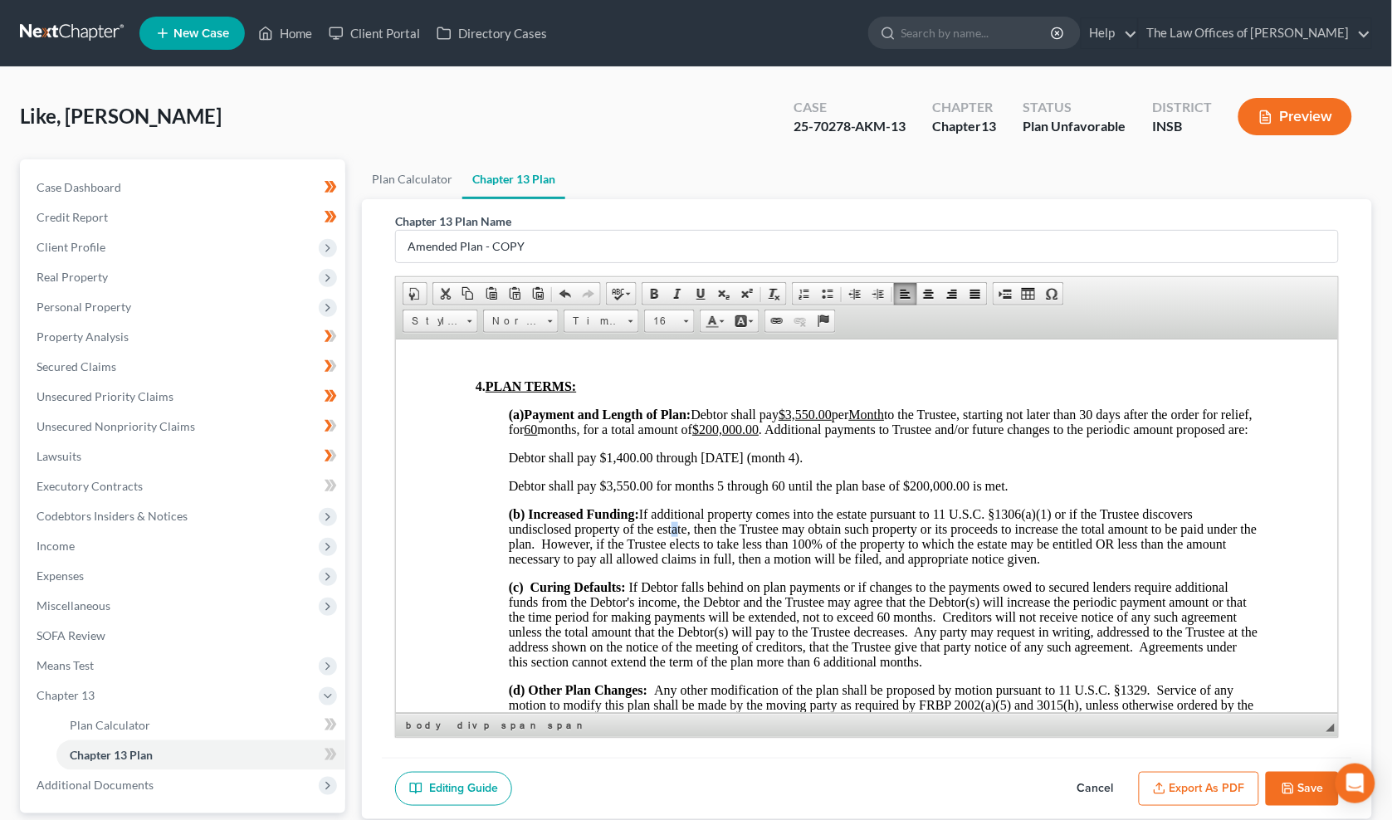
click at [677, 565] on span "(b) Increased Funding: If additional property comes into the estate pursuant to…" at bounding box center [883, 535] width 749 height 59
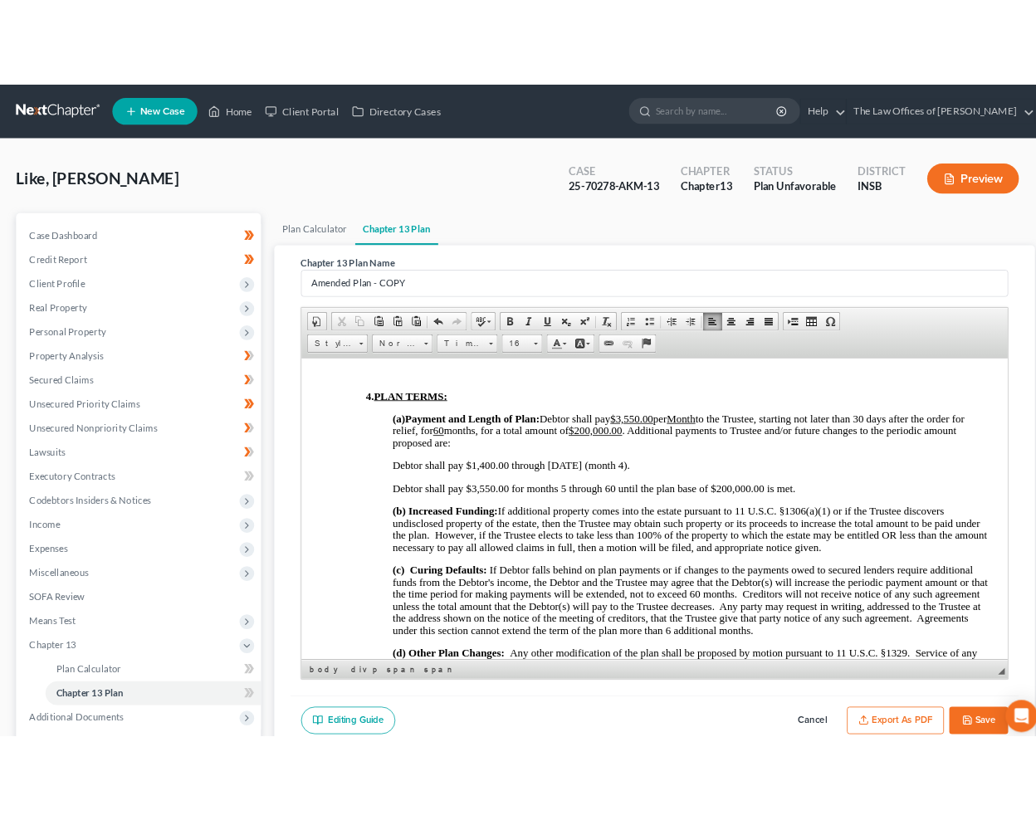
scroll to position [1091, 0]
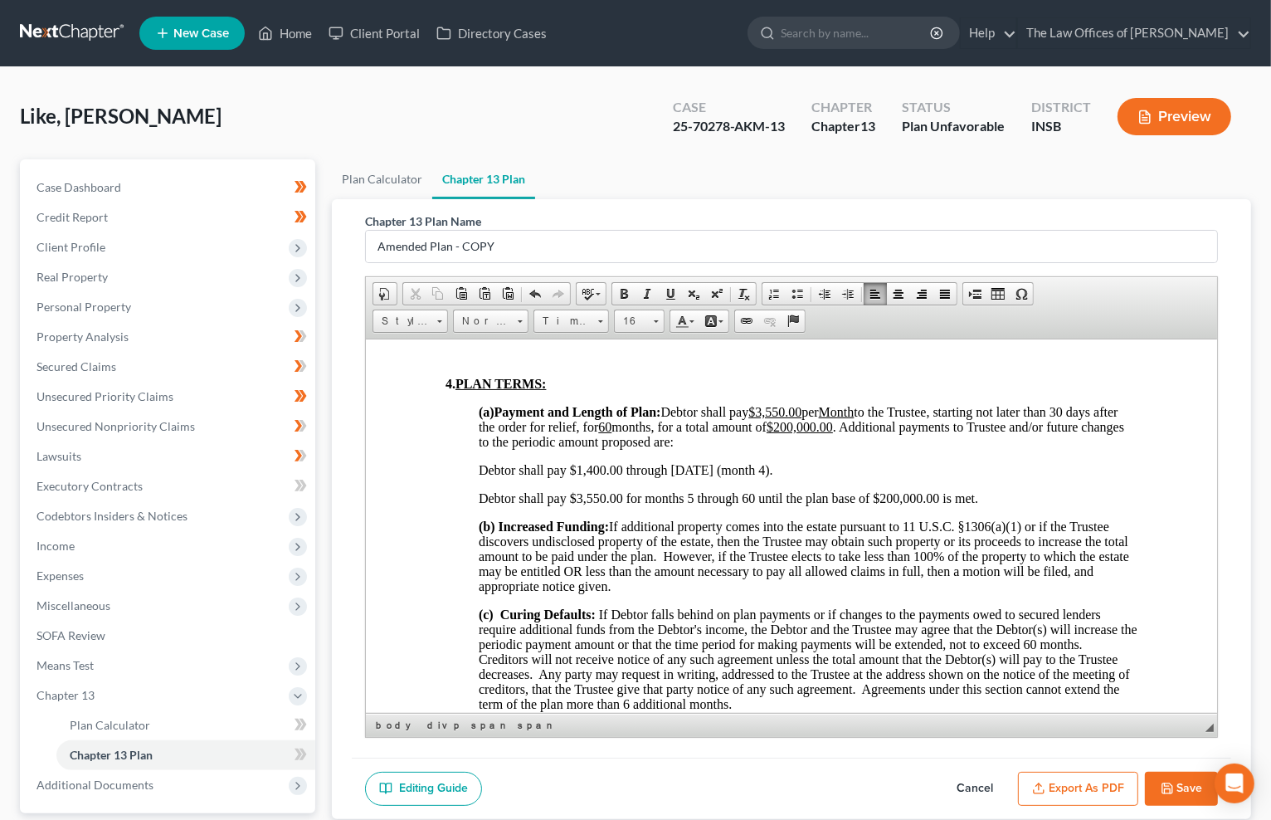
click at [598, 476] on span "Debtor shall pay $1,400.00 through 9/3/25 (month 4)." at bounding box center [625, 469] width 295 height 14
click at [1167, 790] on icon "button" at bounding box center [1167, 788] width 13 height 13
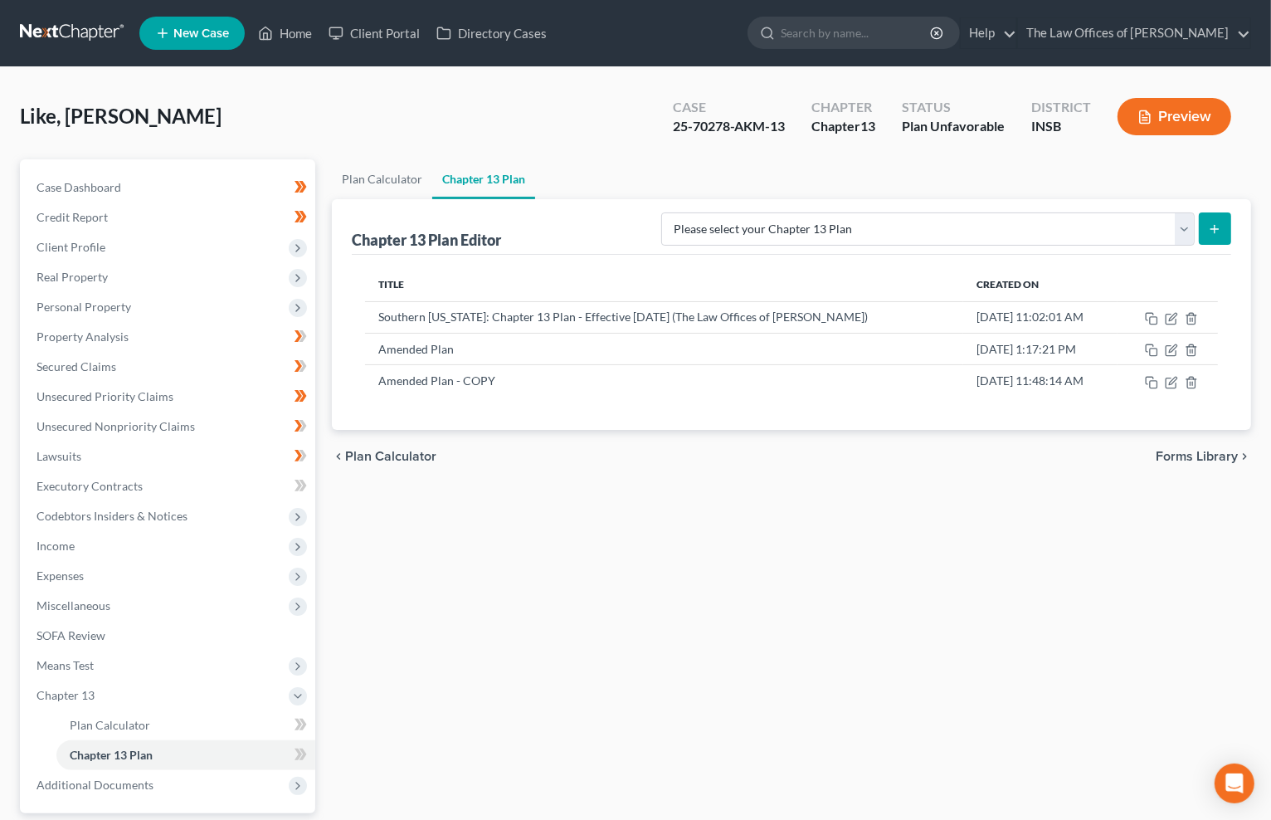
click at [465, 544] on div "Plan Calculator Chapter 13 Plan Chapter 13 Plan Editor Please select your Chapt…" at bounding box center [792, 533] width 936 height 749
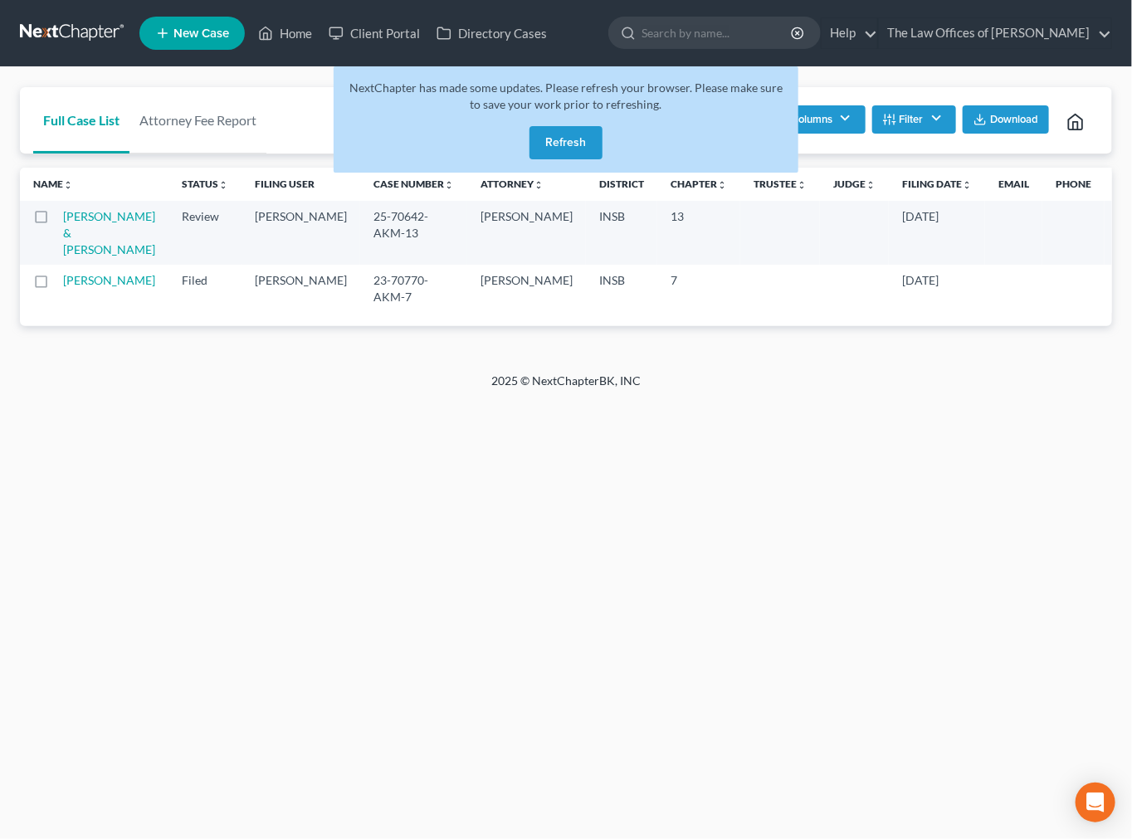
click at [64, 31] on link at bounding box center [73, 33] width 106 height 30
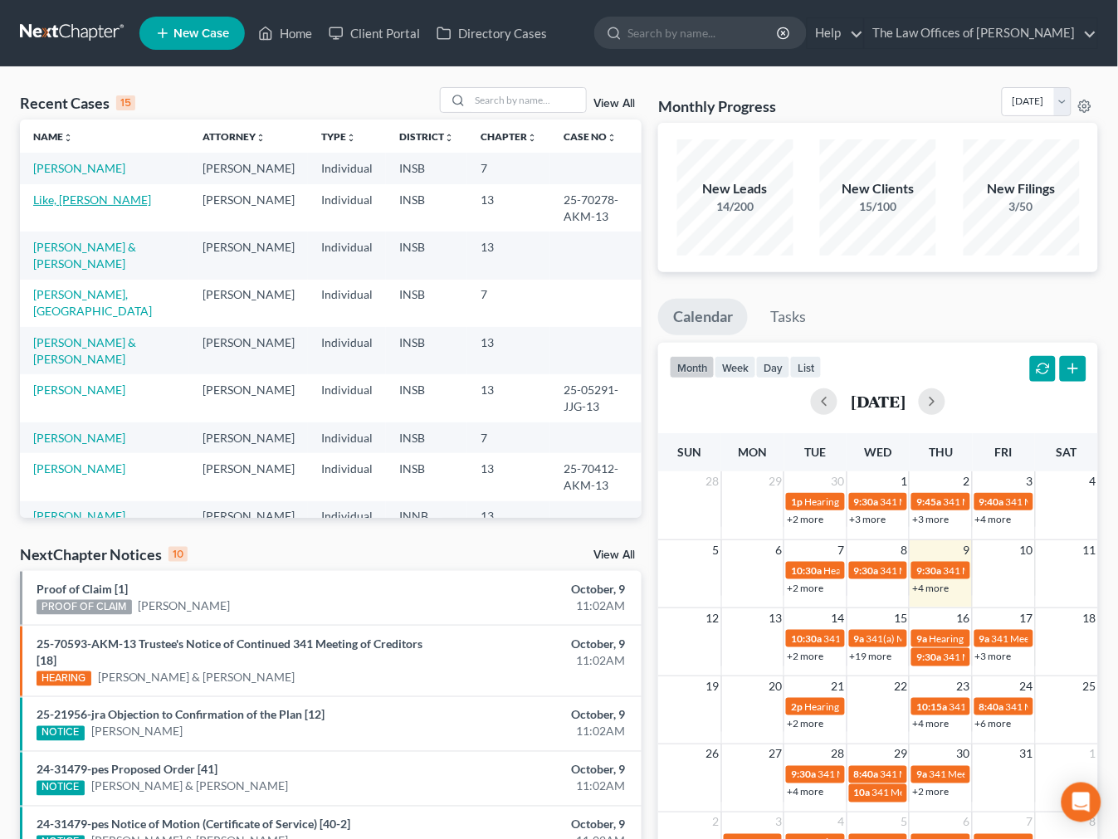
click at [51, 196] on link "Like, [PERSON_NAME]" at bounding box center [92, 200] width 118 height 14
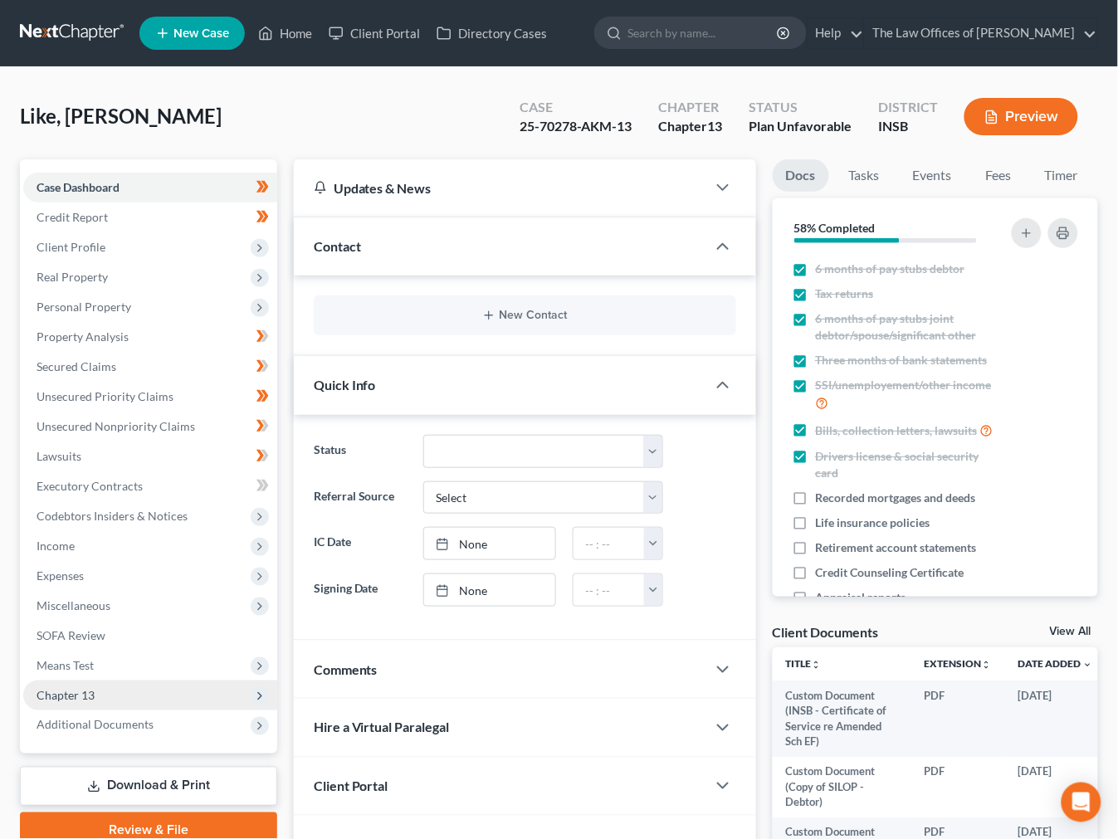
click at [115, 697] on span "Chapter 13" at bounding box center [150, 696] width 254 height 30
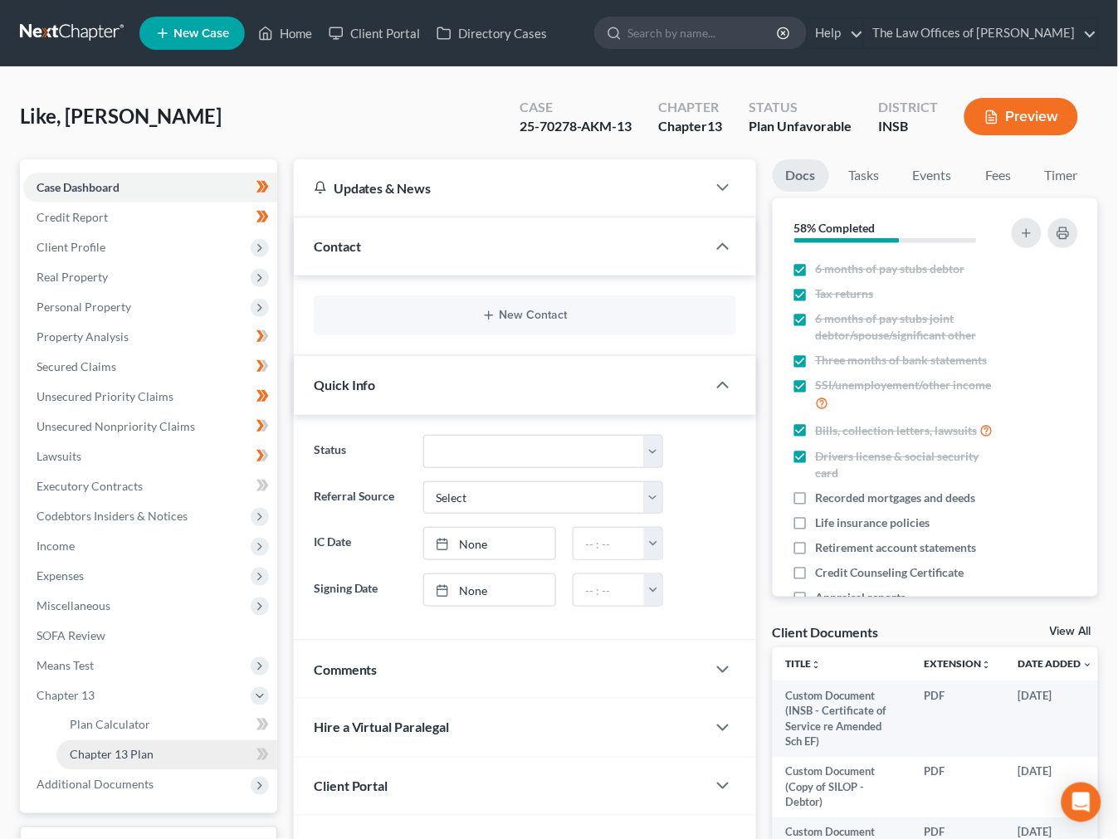
click at [125, 755] on span "Chapter 13 Plan" at bounding box center [112, 755] width 84 height 14
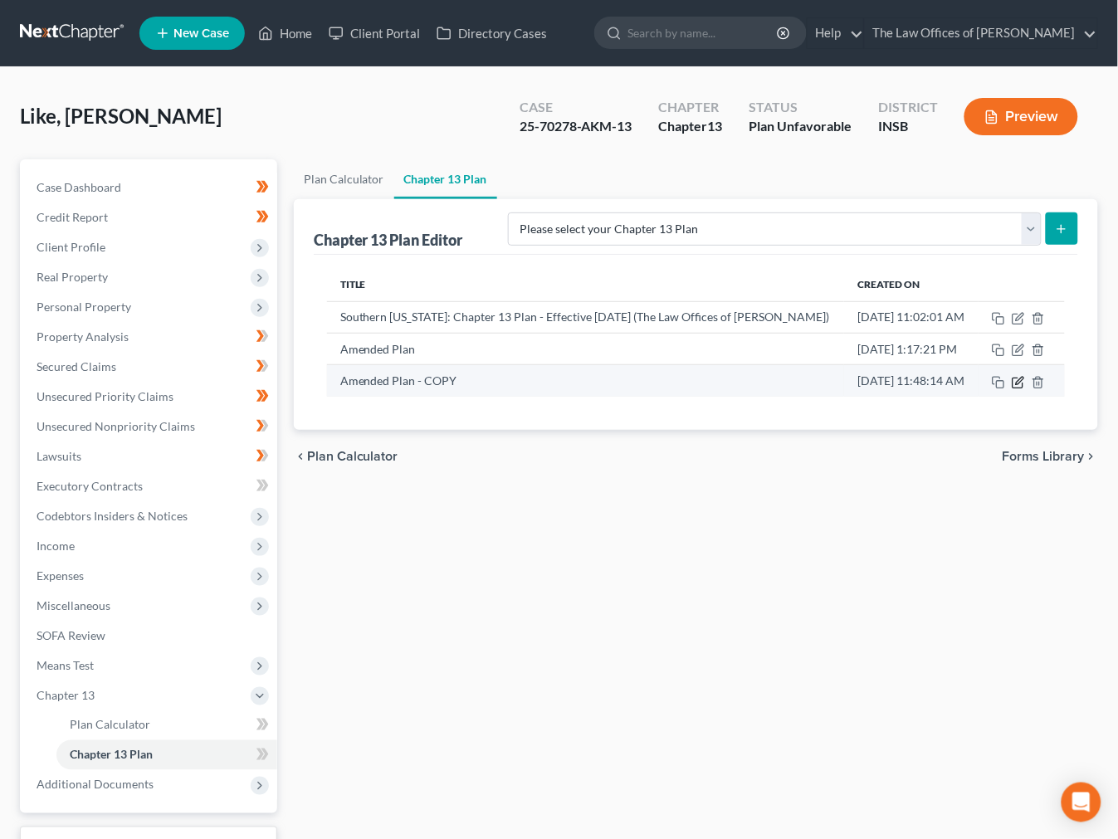
click at [1018, 385] on icon "button" at bounding box center [1018, 382] width 13 height 13
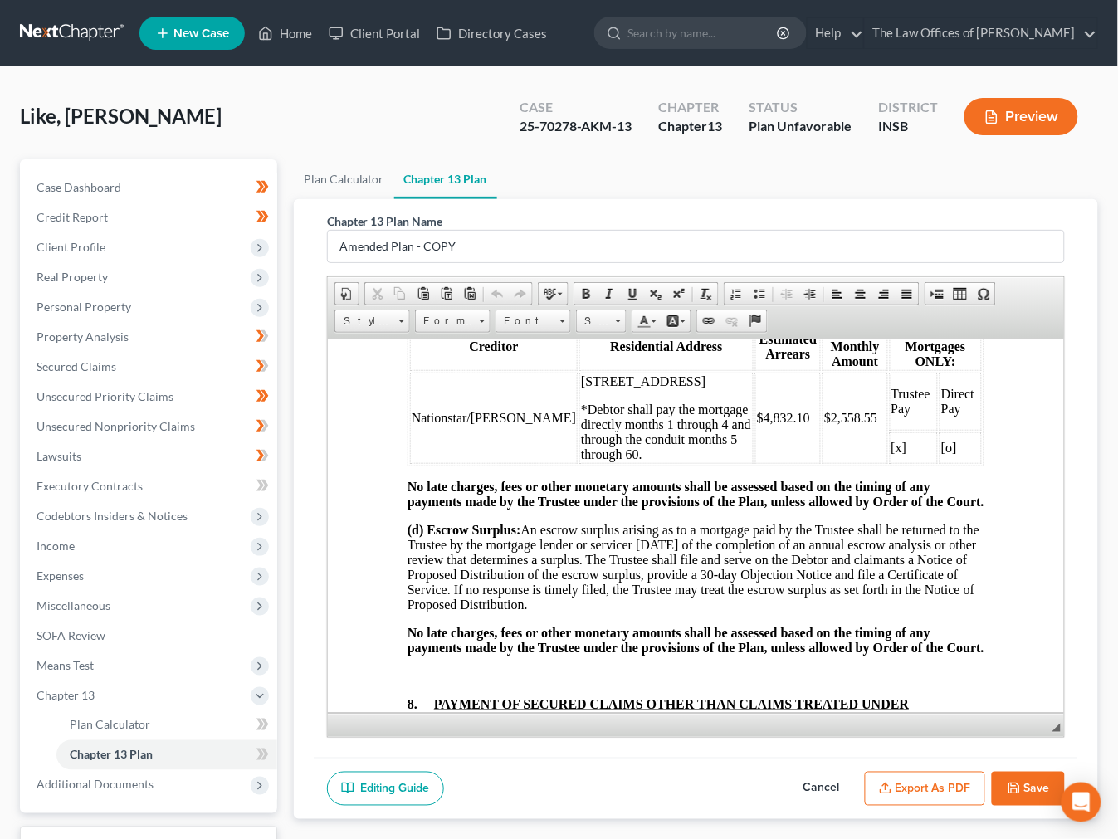
scroll to position [2520, 0]
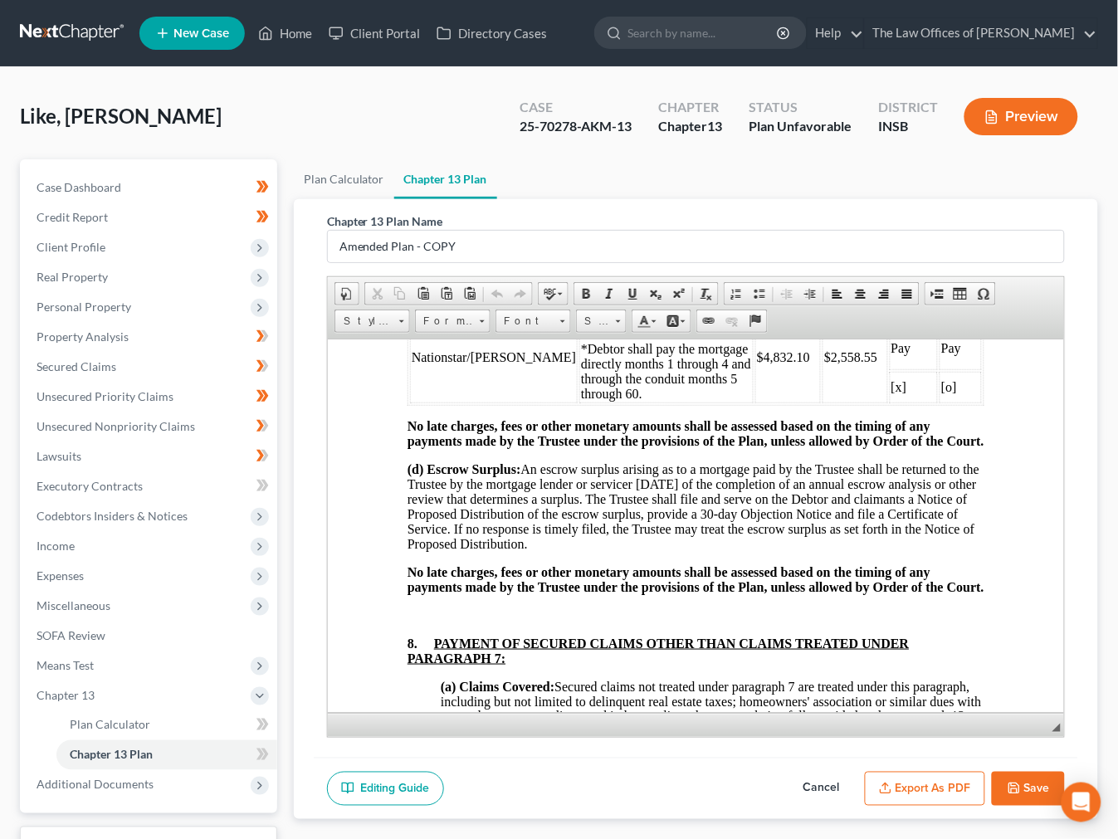
click at [1002, 525] on html "3015-1Model13Plan 12-2023 UNITED STATES BANKRUPTCY COURT Southern District of I…" at bounding box center [695, 608] width 736 height 5578
drag, startPoint x: 452, startPoint y: 463, endPoint x: 411, endPoint y: 449, distance: 43.8
click at [411, 402] on td "Nationstar/Mr Cooper" at bounding box center [493, 356] width 168 height 91
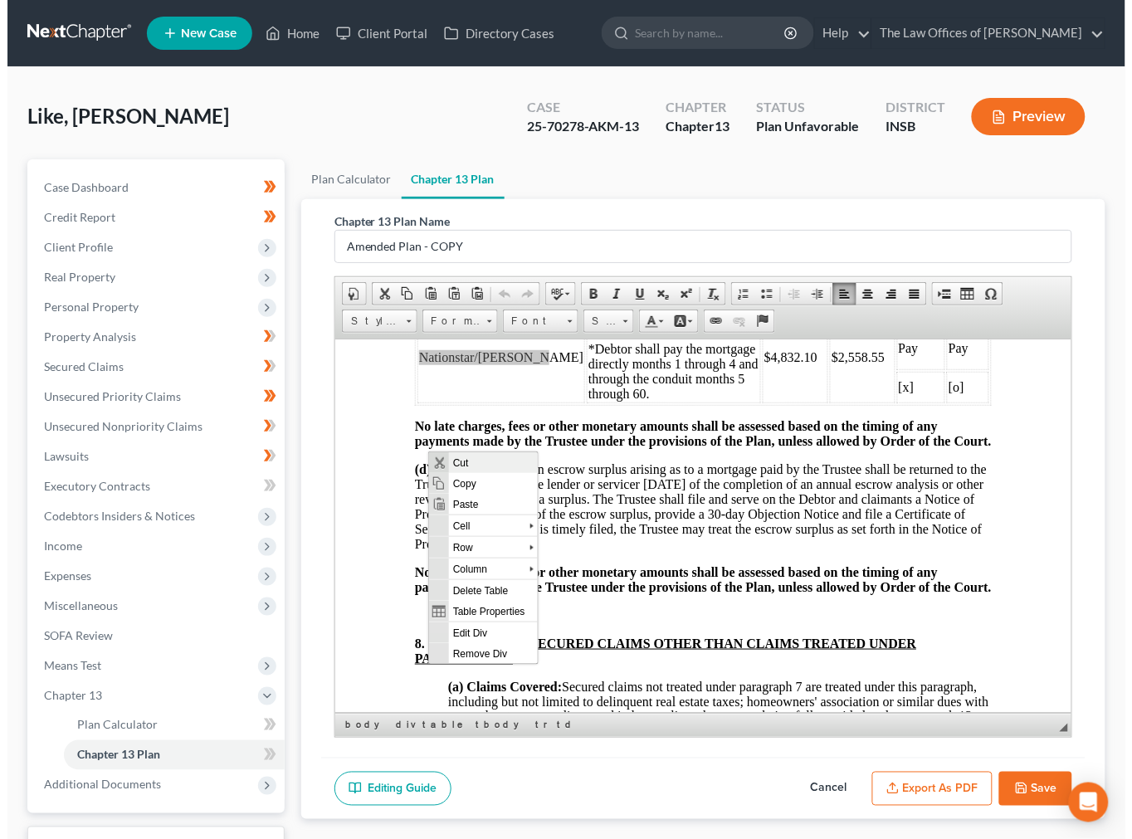
scroll to position [0, 0]
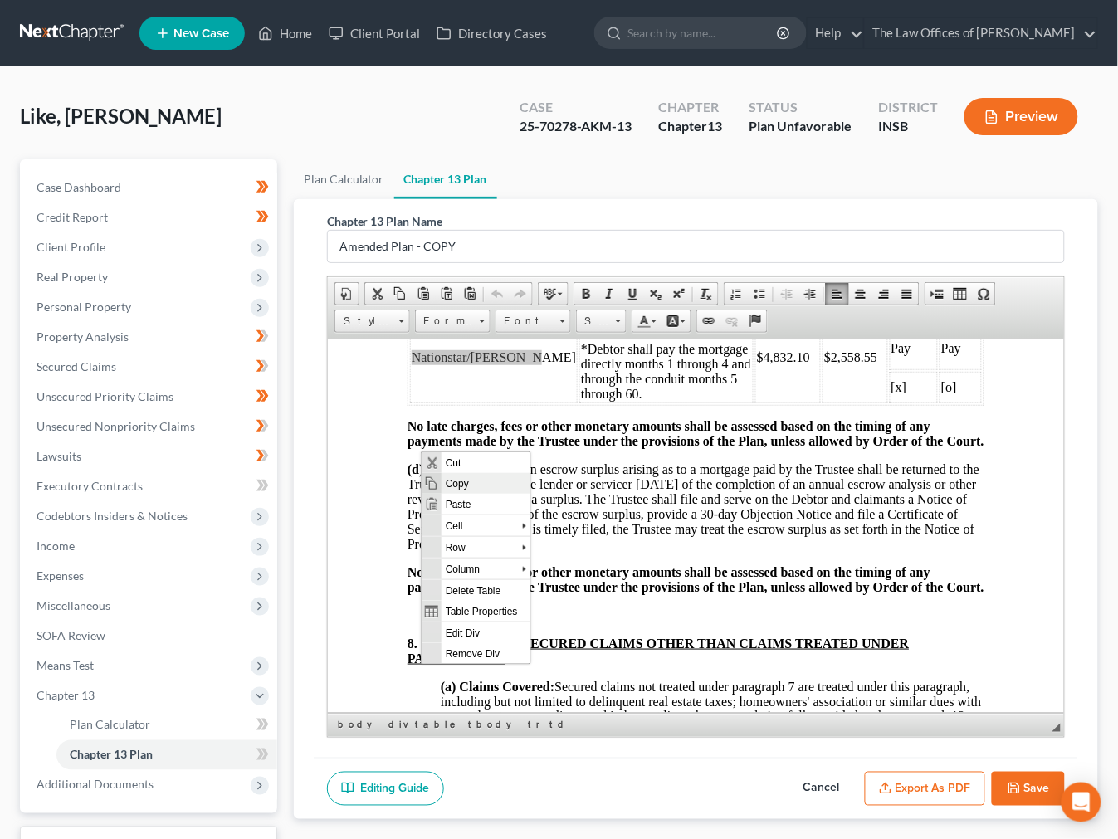
click at [451, 481] on span "Copy" at bounding box center [485, 482] width 89 height 21
copy td "Nationstar/Mr Cooper"
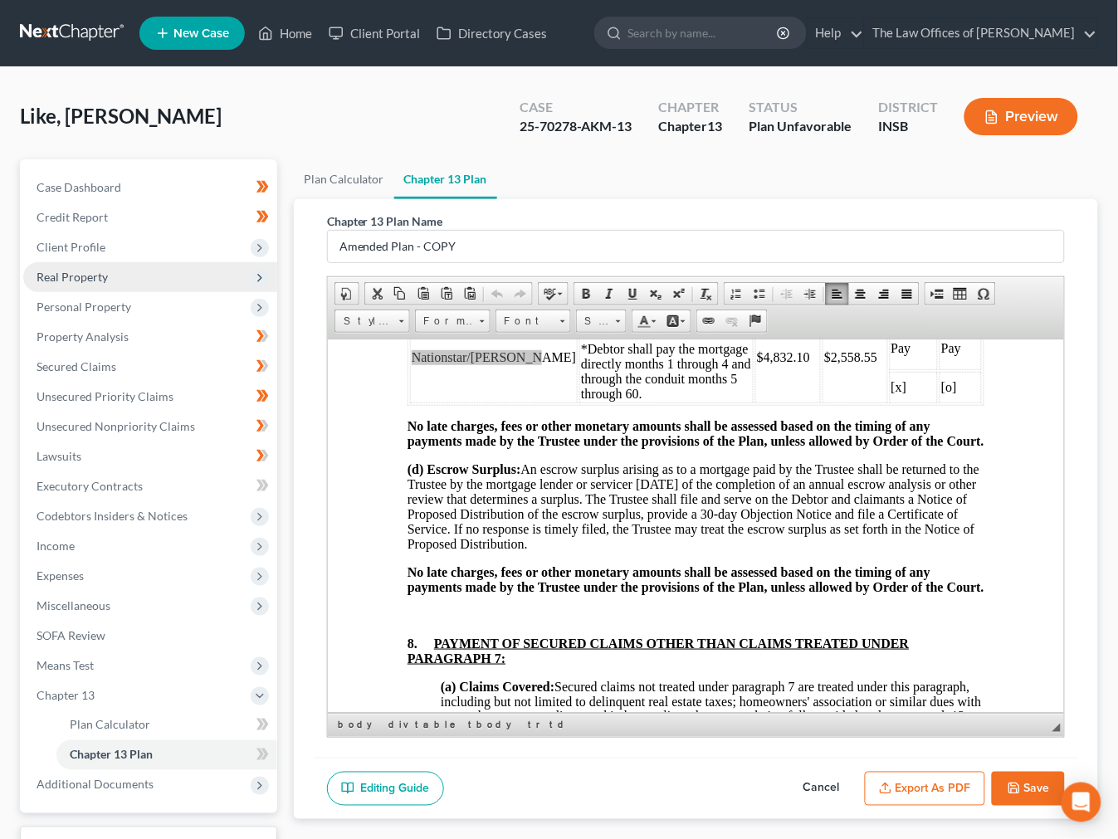
click at [61, 277] on span "Real Property" at bounding box center [72, 277] width 71 height 14
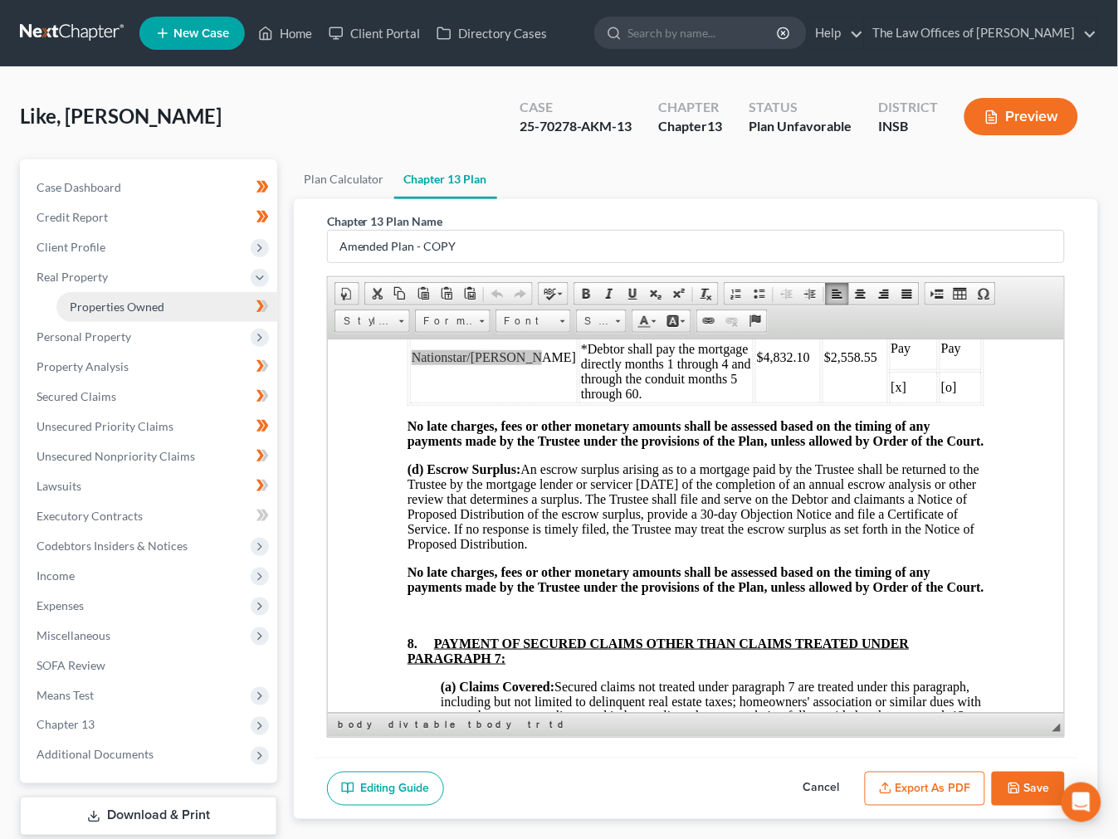
click at [80, 310] on span "Properties Owned" at bounding box center [117, 307] width 95 height 14
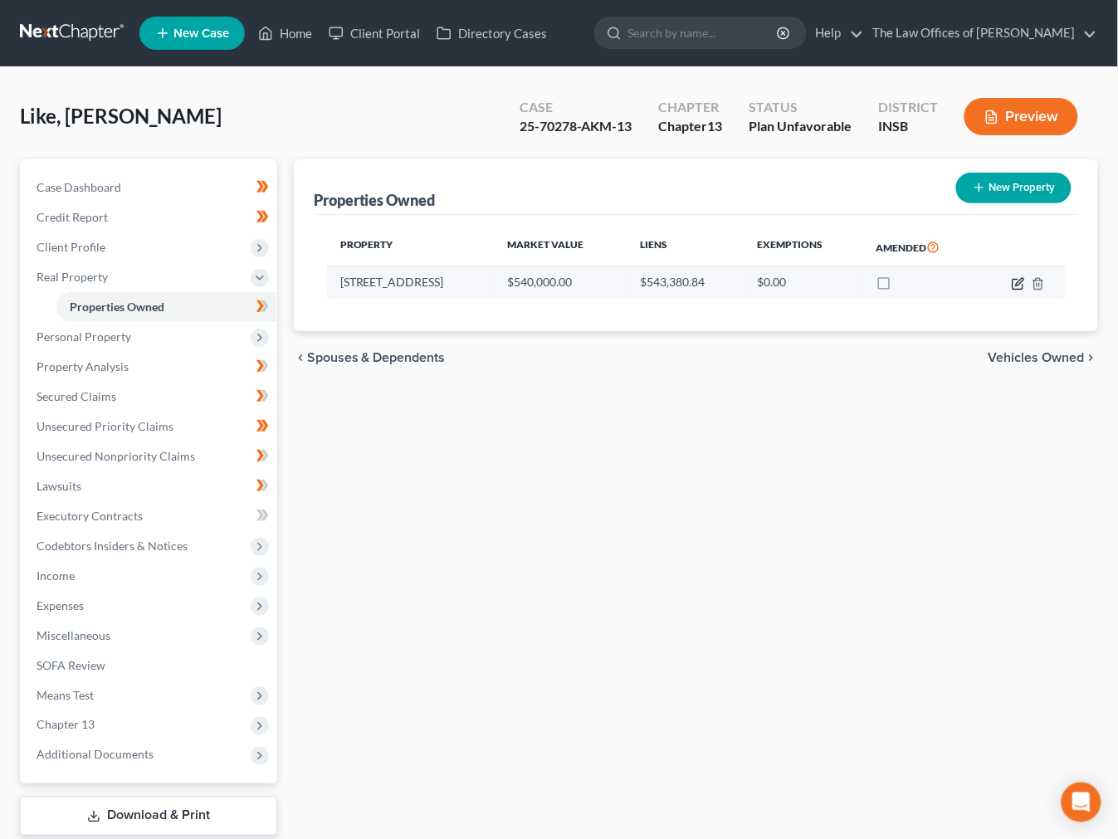
click at [1022, 287] on icon "button" at bounding box center [1018, 283] width 13 height 13
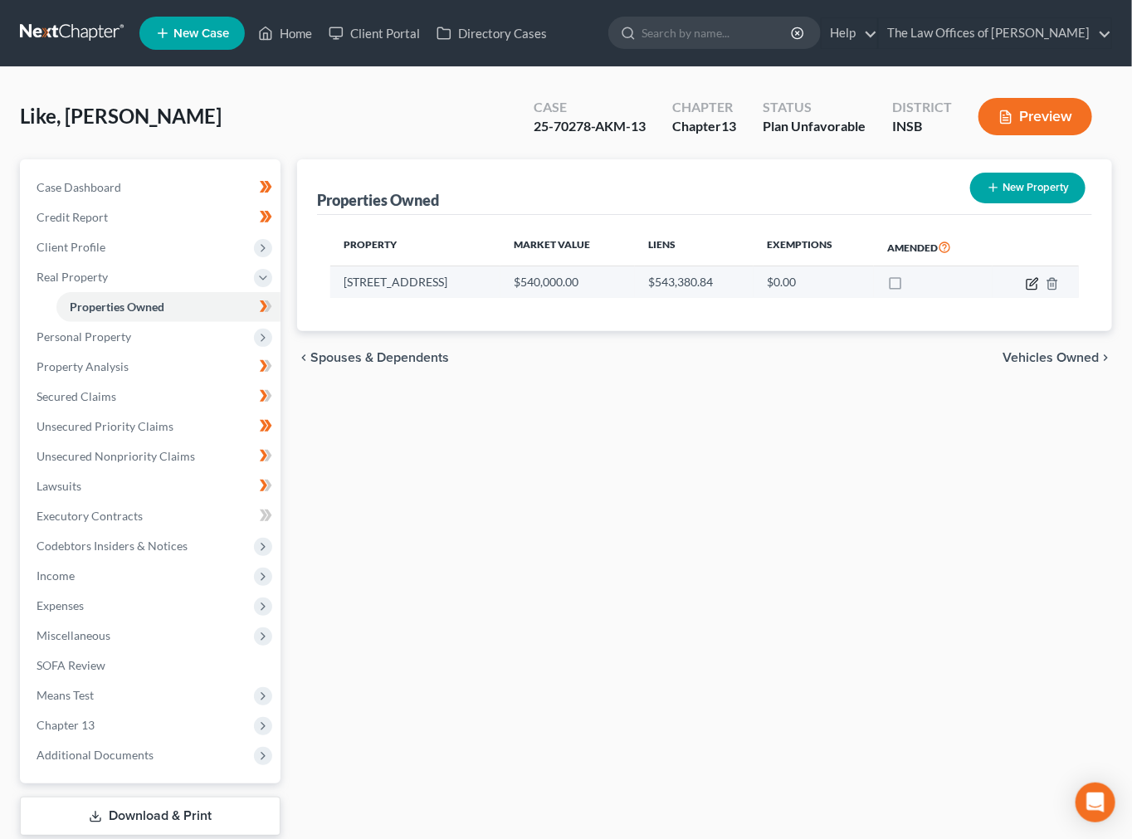
select select "15"
select select "0"
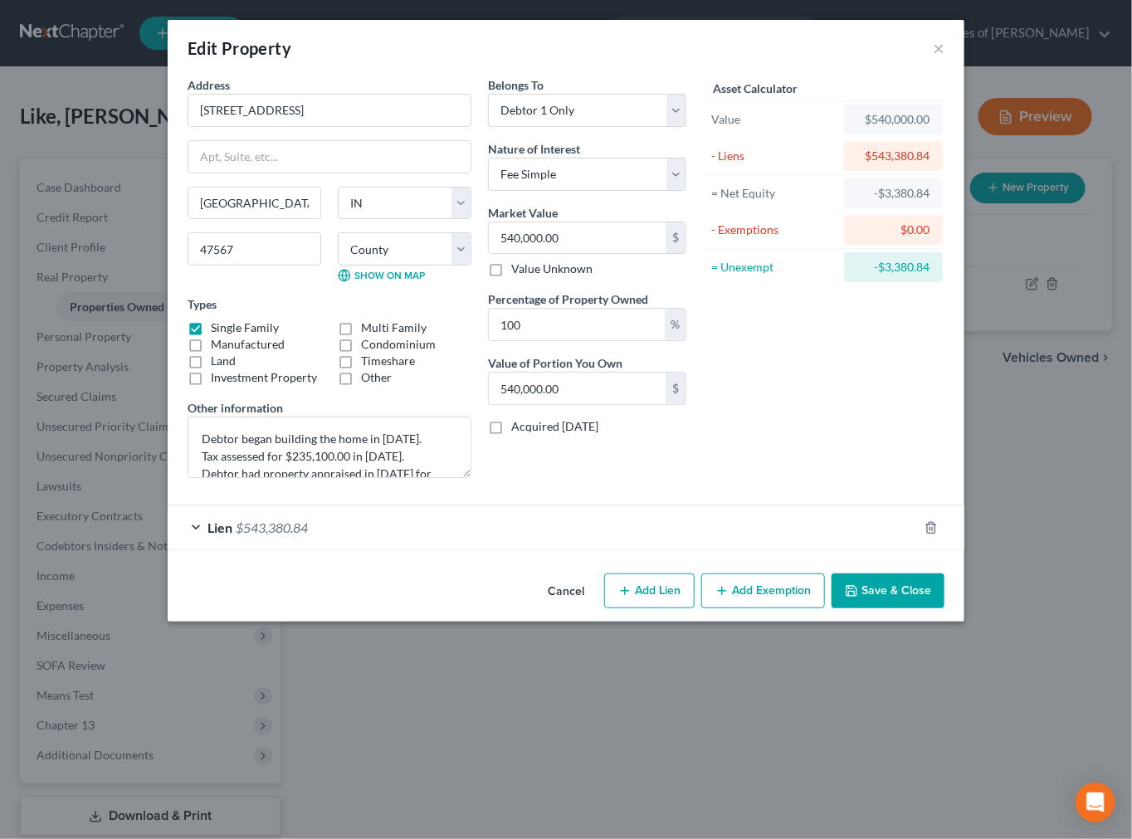
click at [549, 526] on div "Lien $543,380.84" at bounding box center [543, 527] width 750 height 44
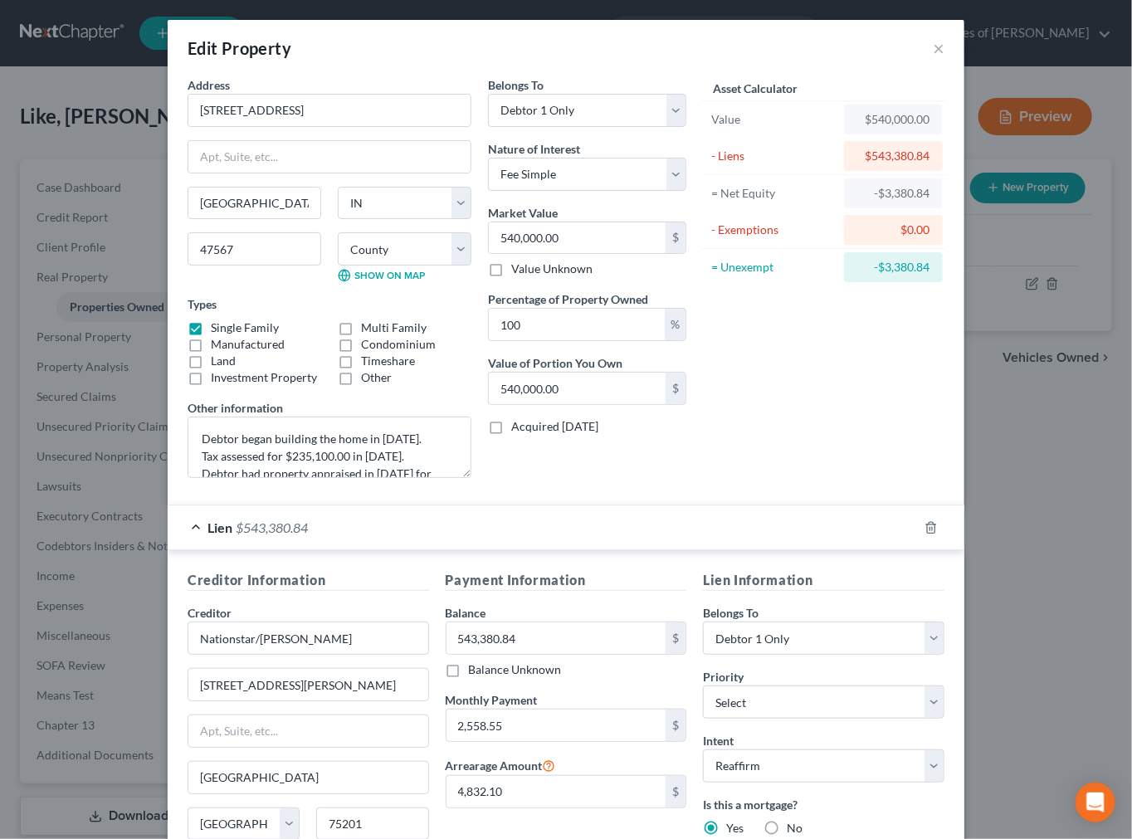
click at [549, 521] on div "Lien $543,380.84" at bounding box center [543, 527] width 750 height 44
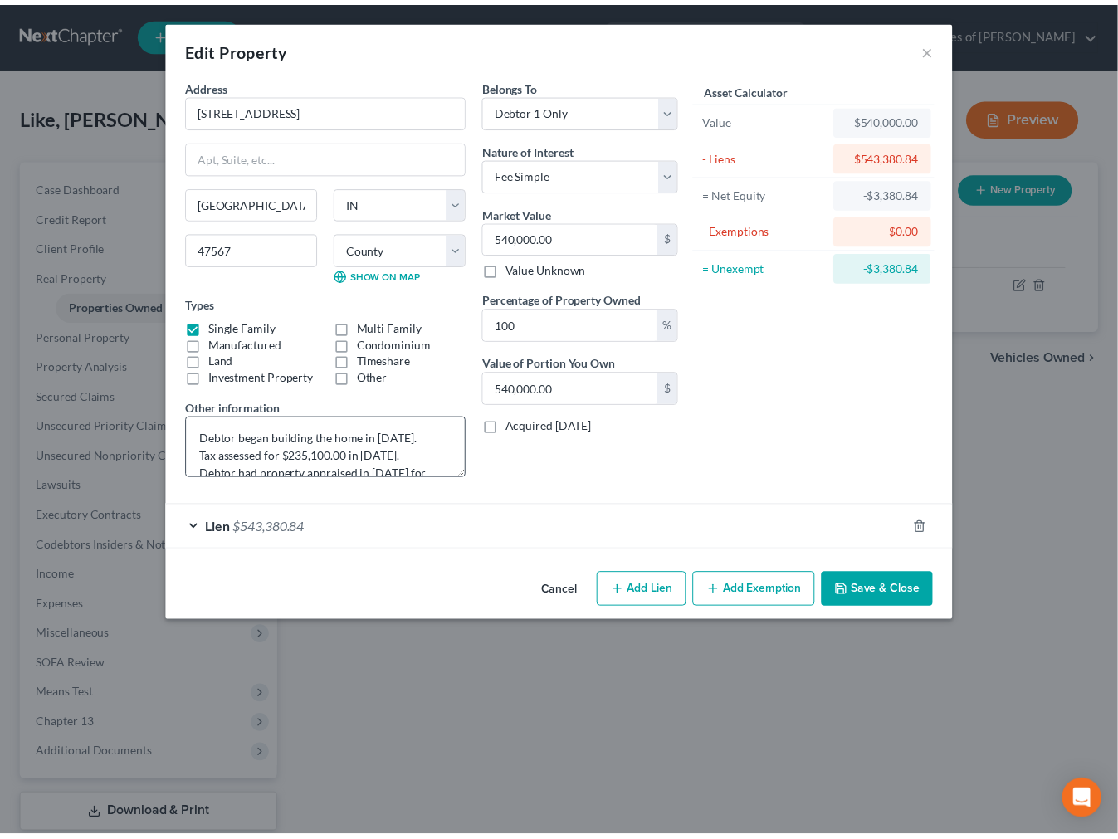
scroll to position [35, 0]
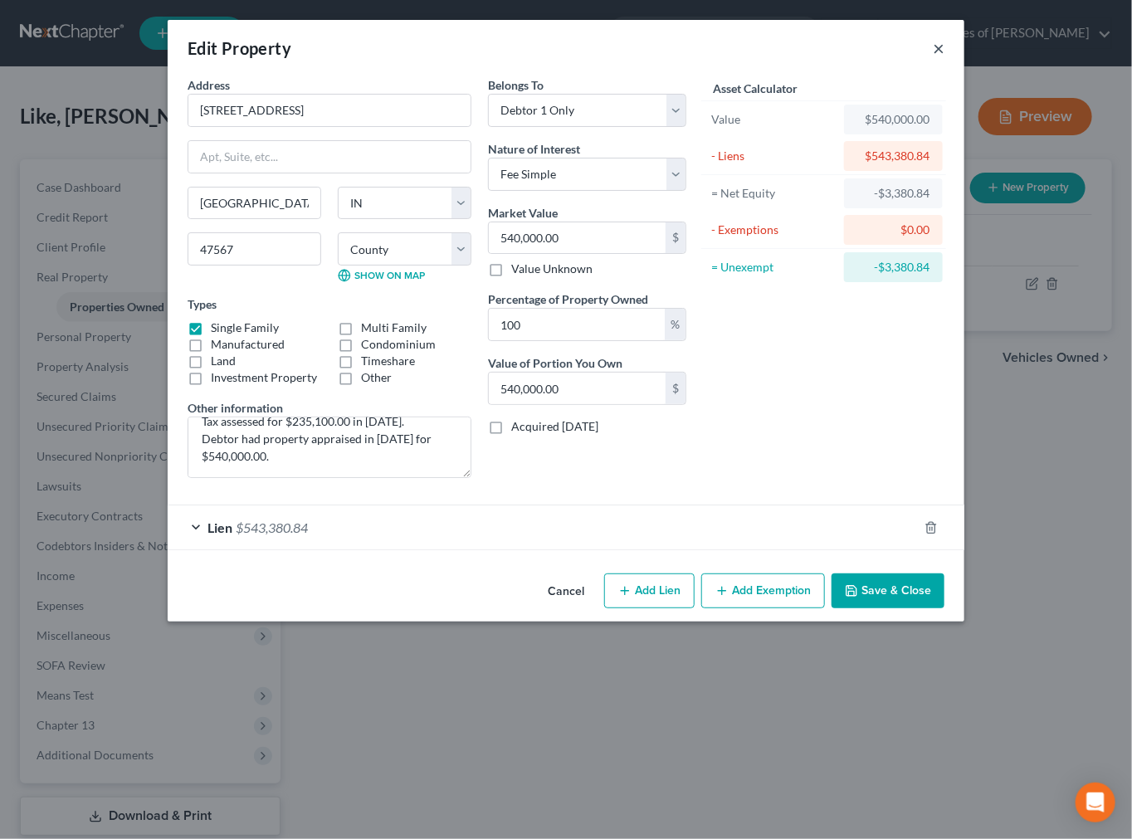
click at [939, 47] on button "×" at bounding box center [939, 48] width 12 height 20
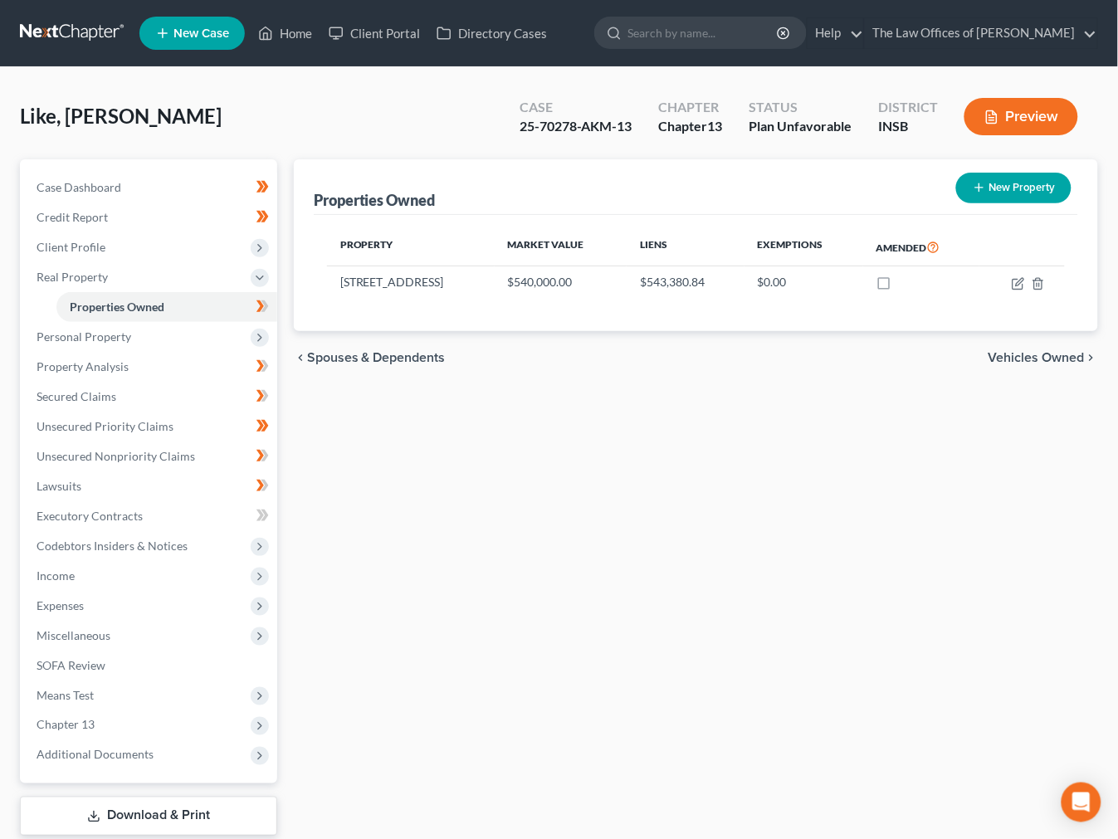
click at [59, 26] on link at bounding box center [73, 33] width 106 height 30
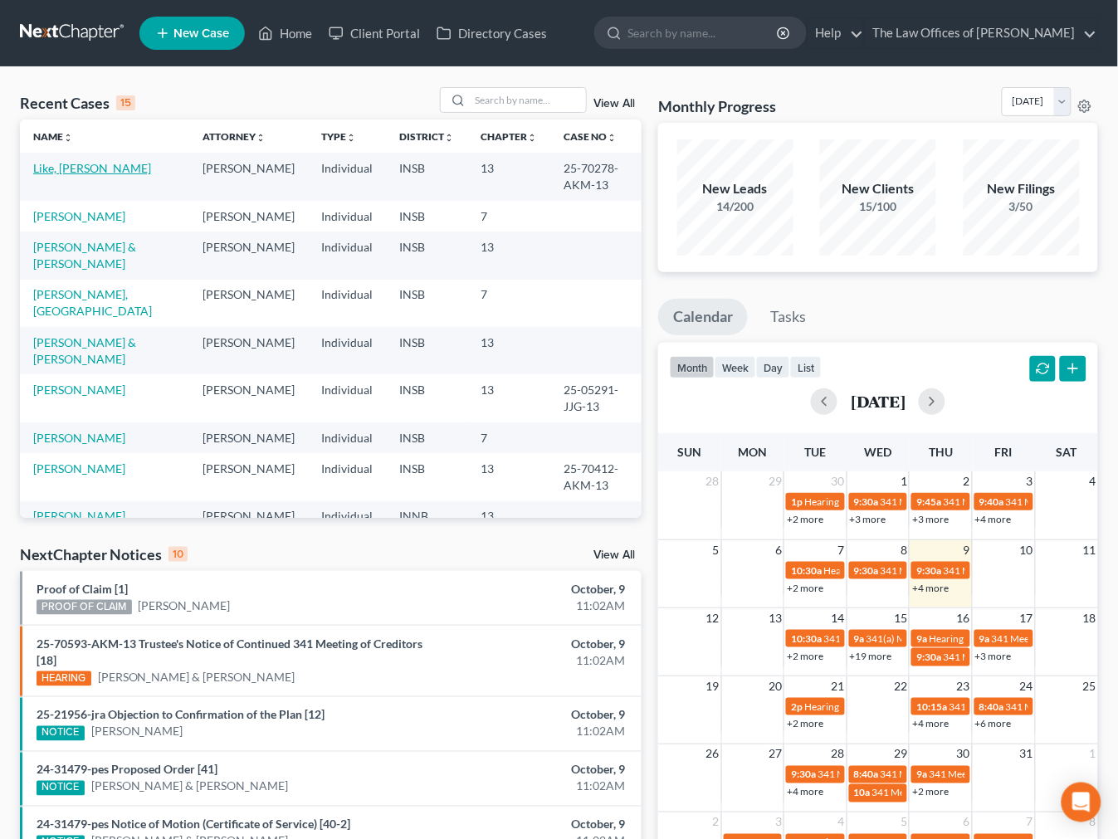
click at [56, 174] on link "Like, [PERSON_NAME]" at bounding box center [92, 168] width 118 height 14
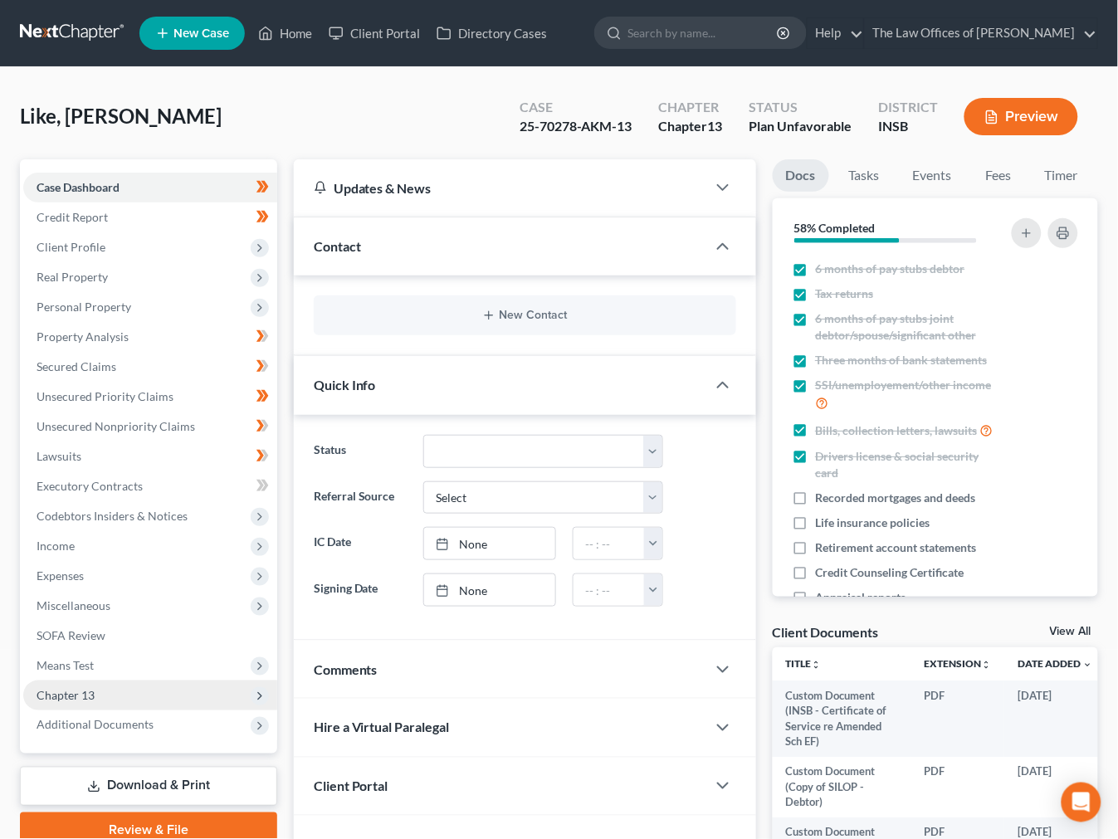
click at [73, 689] on span "Chapter 13" at bounding box center [66, 695] width 58 height 14
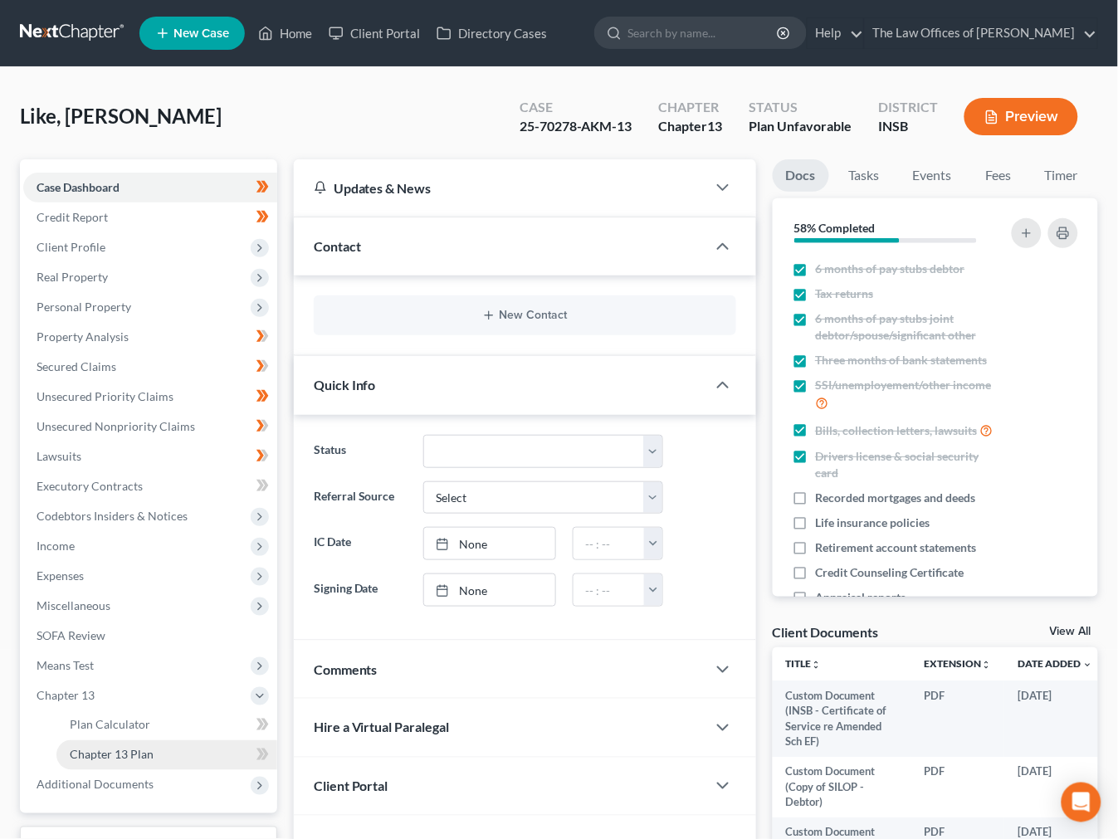
click at [134, 757] on span "Chapter 13 Plan" at bounding box center [112, 755] width 84 height 14
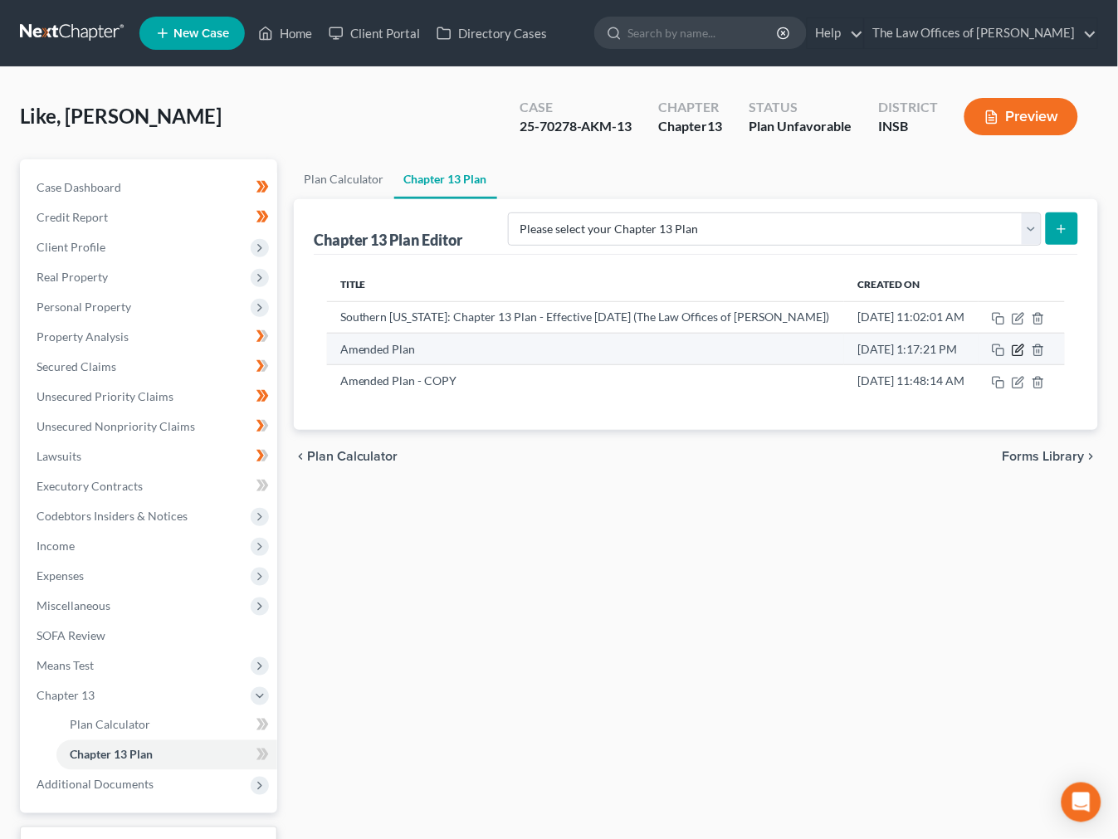
click at [1017, 352] on icon "button" at bounding box center [1019, 347] width 7 height 7
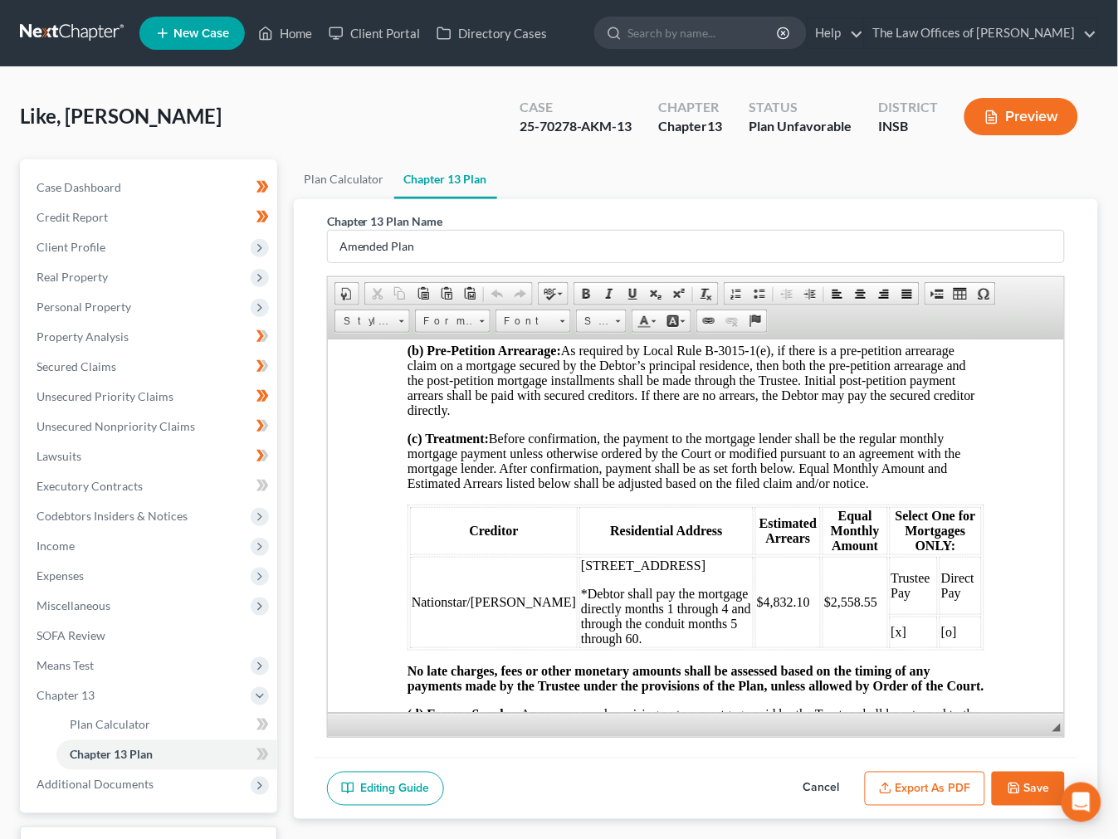
scroll to position [2335, 0]
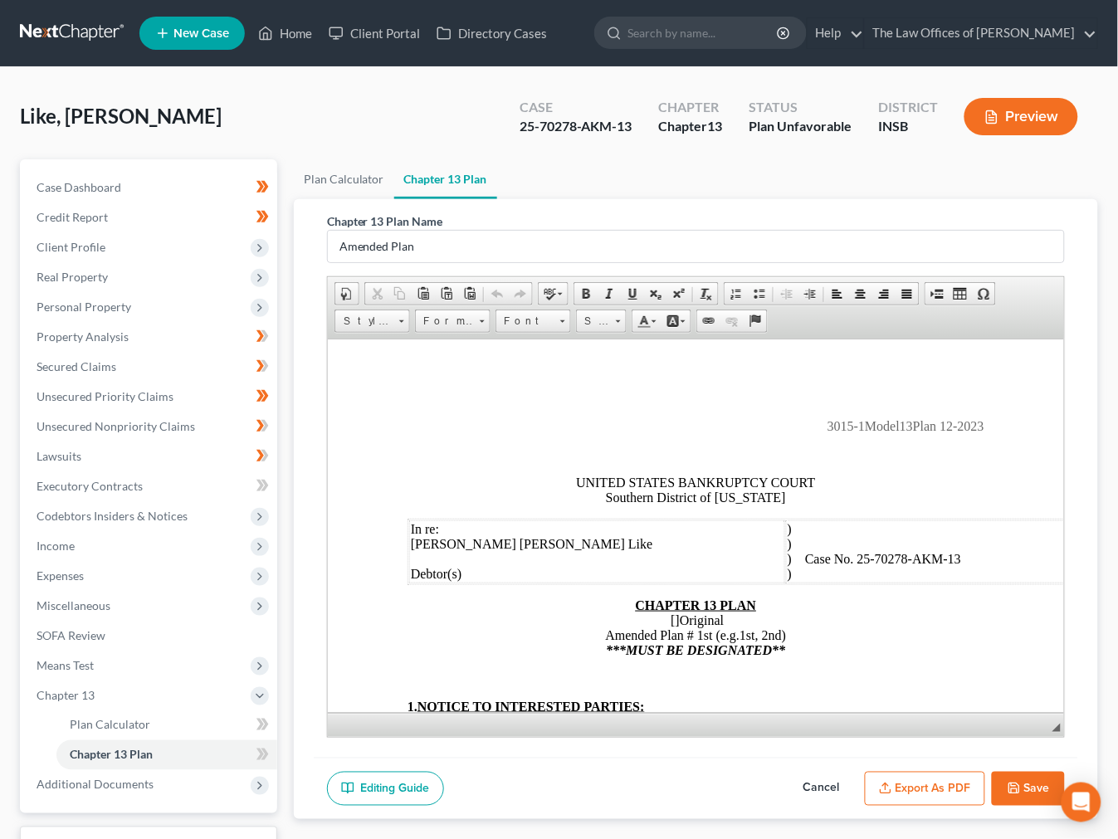
scroll to position [2335, 0]
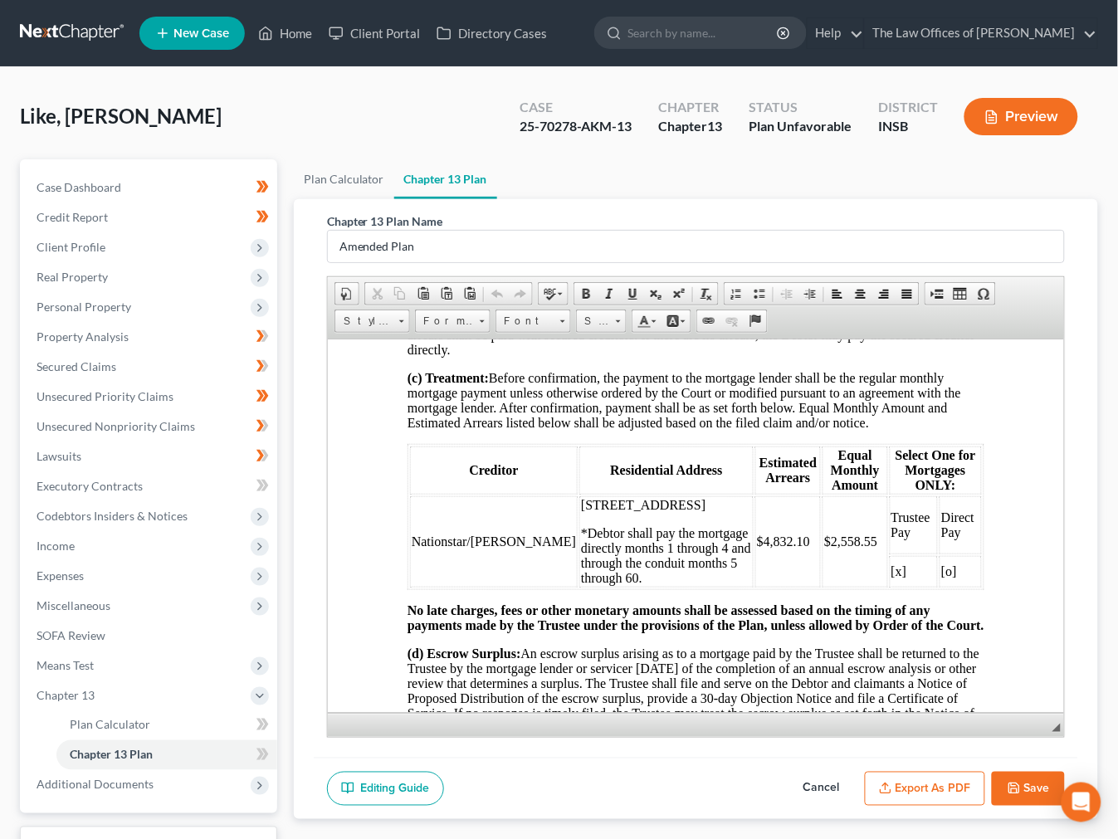
click at [45, 33] on link at bounding box center [73, 33] width 106 height 30
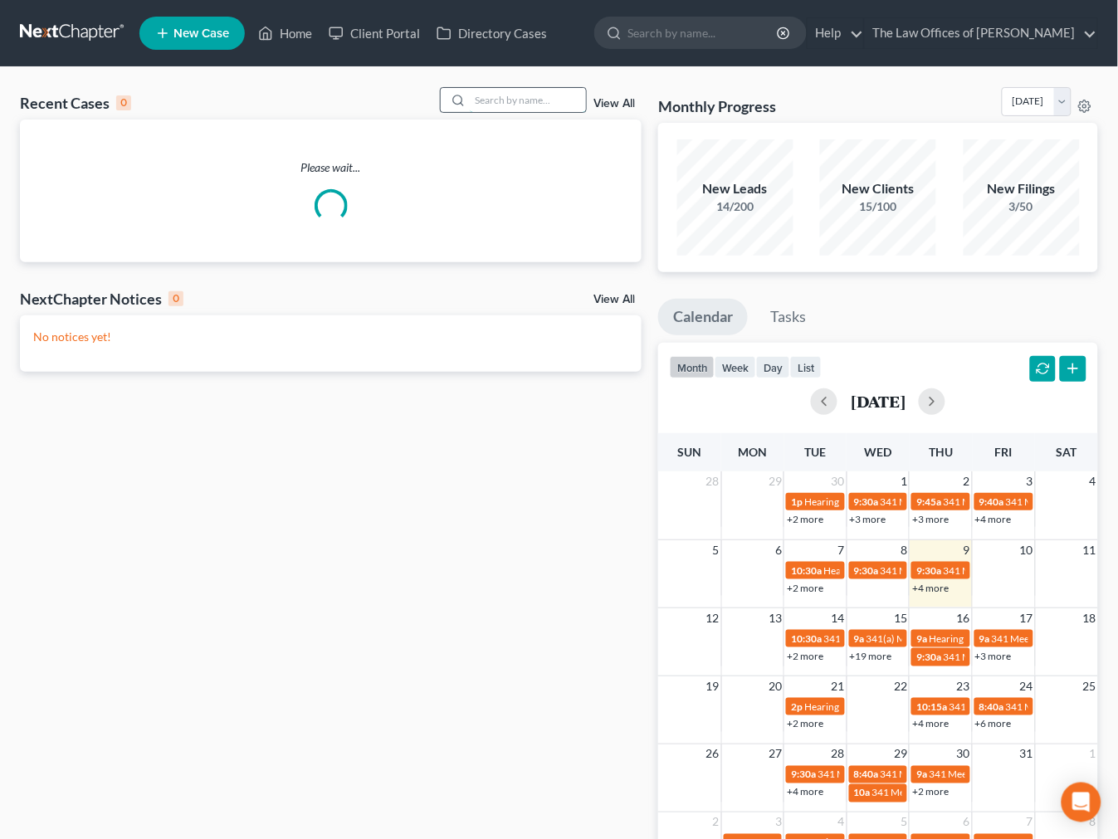
click at [495, 105] on input "search" at bounding box center [528, 100] width 116 height 24
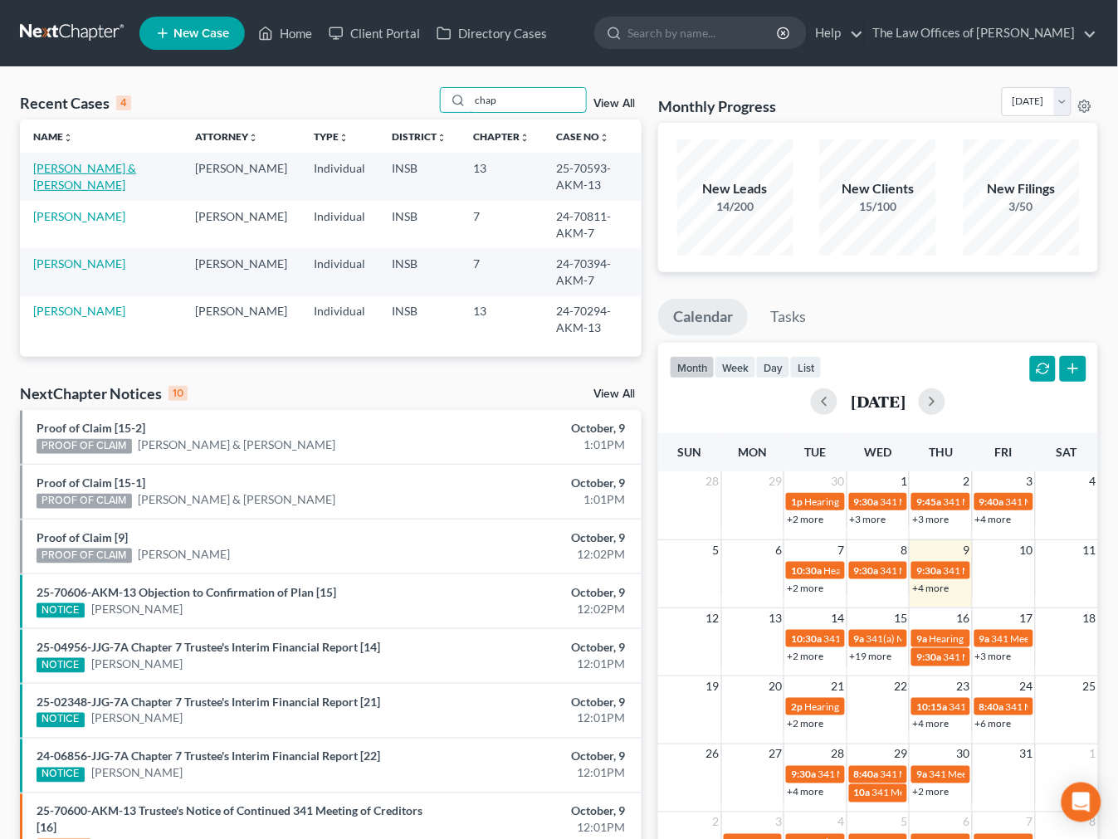
type input "chap"
click at [66, 172] on link "[PERSON_NAME] & [PERSON_NAME]" at bounding box center [84, 176] width 103 height 31
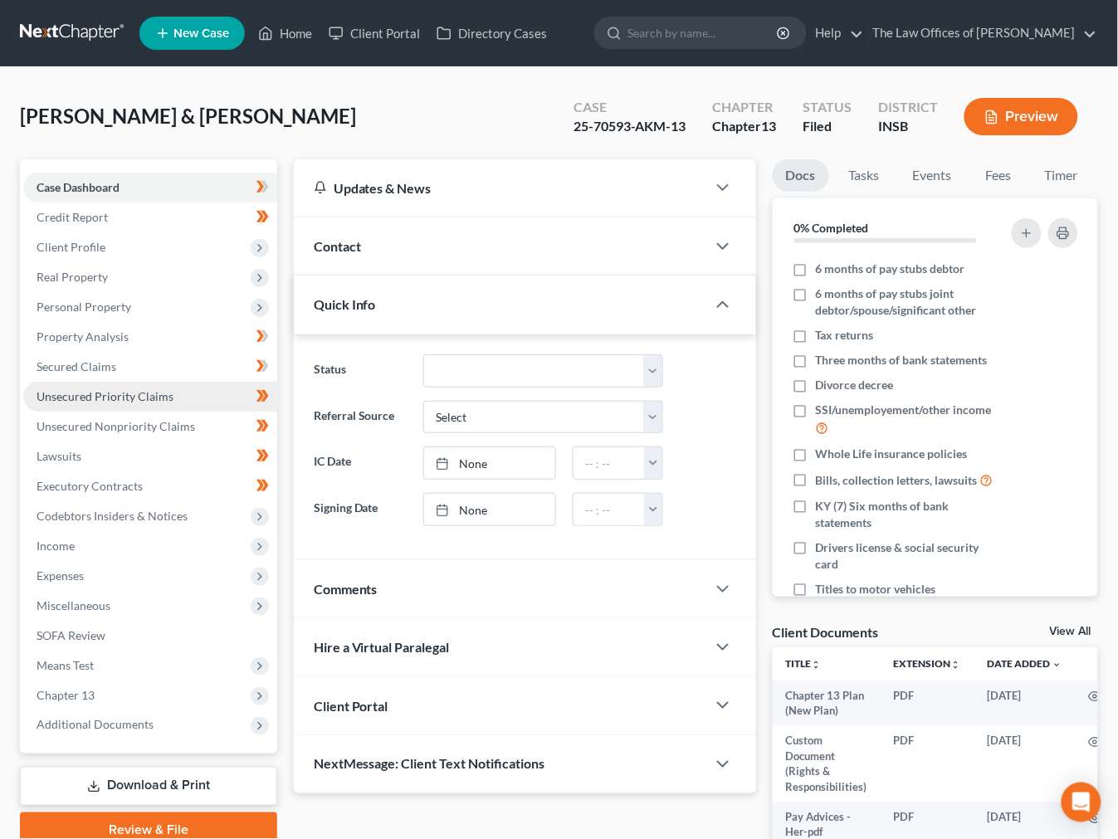
click at [79, 397] on span "Unsecured Priority Claims" at bounding box center [105, 396] width 137 height 14
